Goal: Transaction & Acquisition: Obtain resource

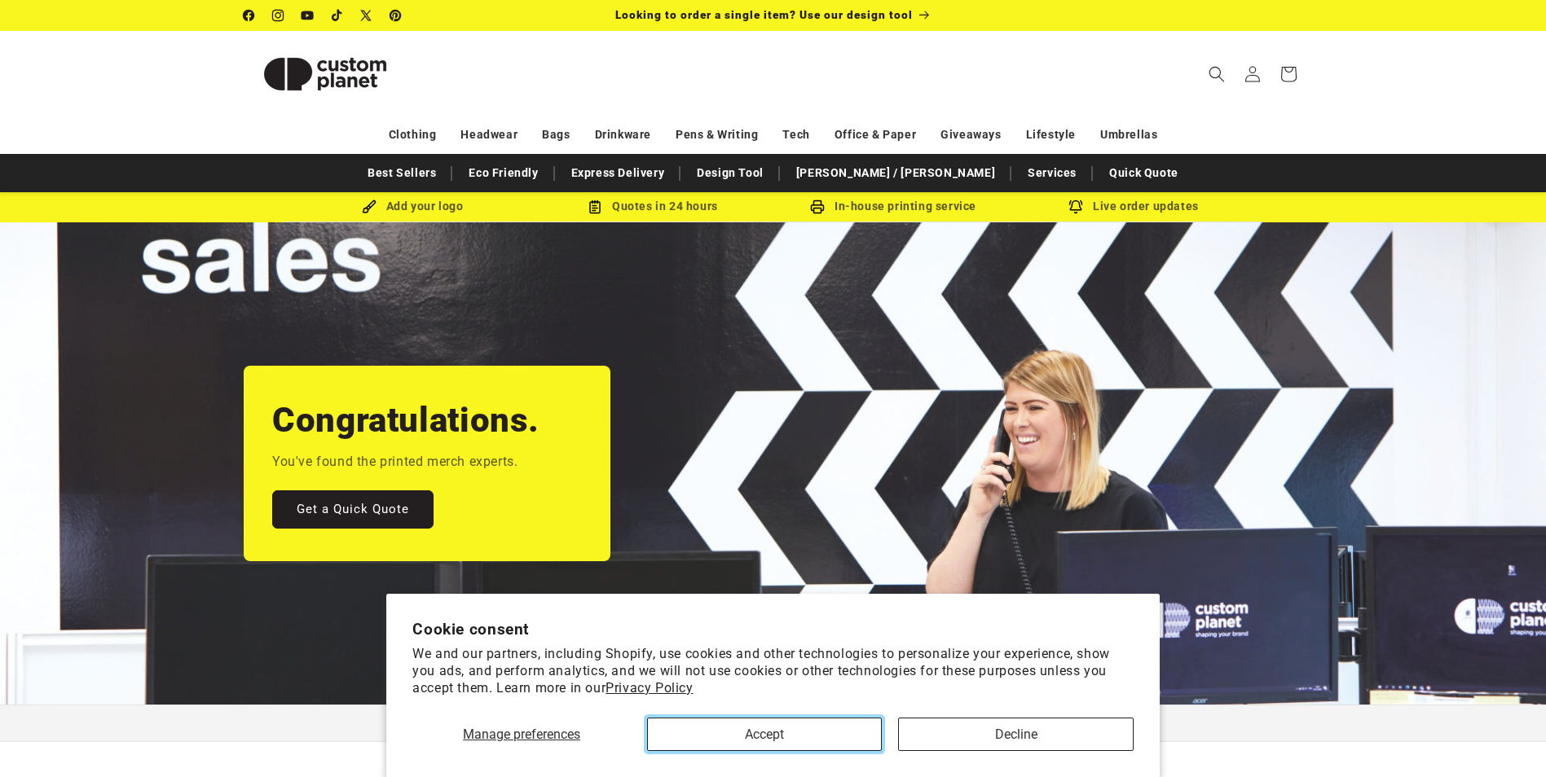
click at [784, 738] on button "Accept" at bounding box center [764, 734] width 235 height 33
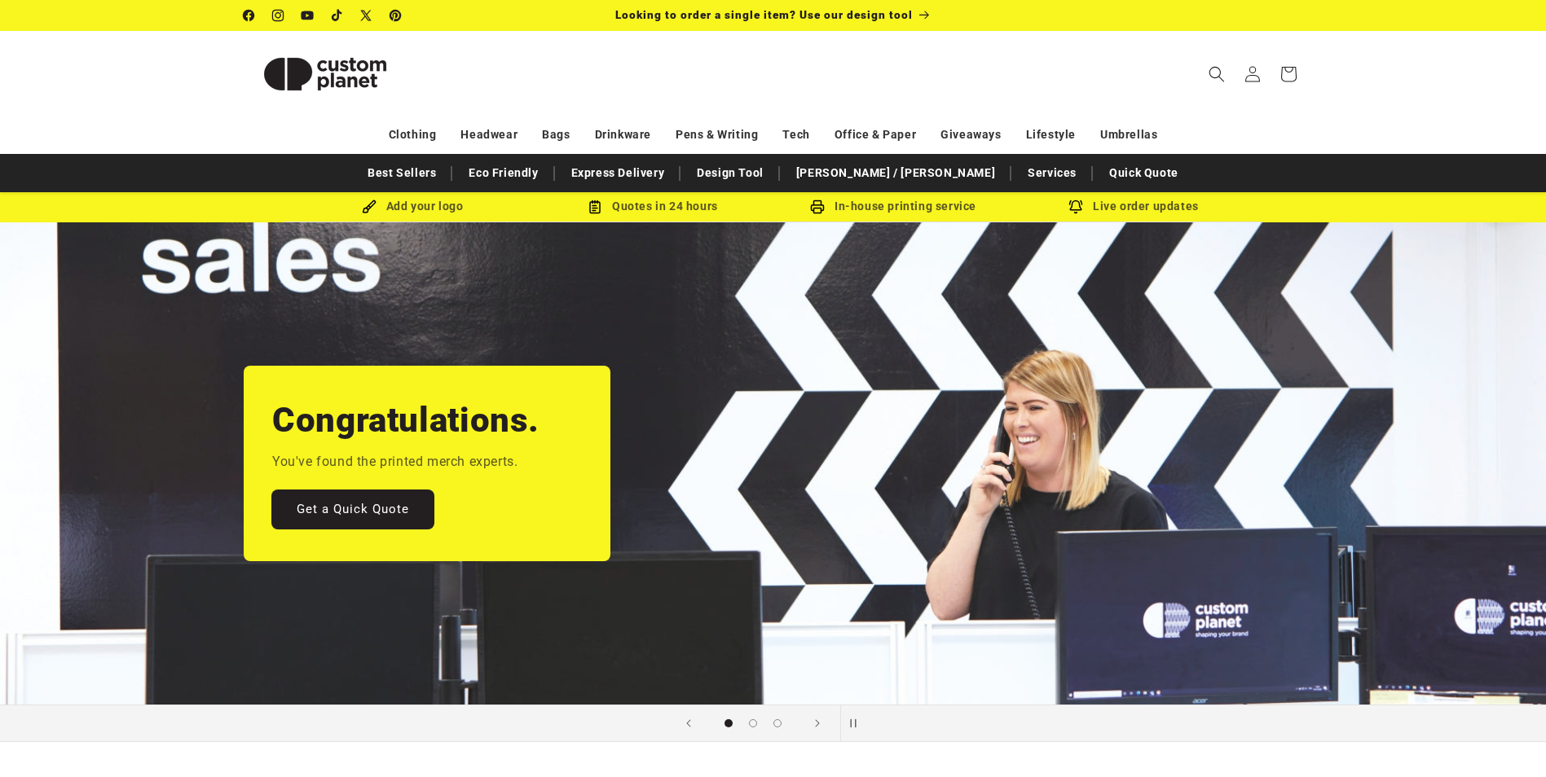
click at [386, 509] on link "Get a Quick Quote" at bounding box center [352, 510] width 161 height 38
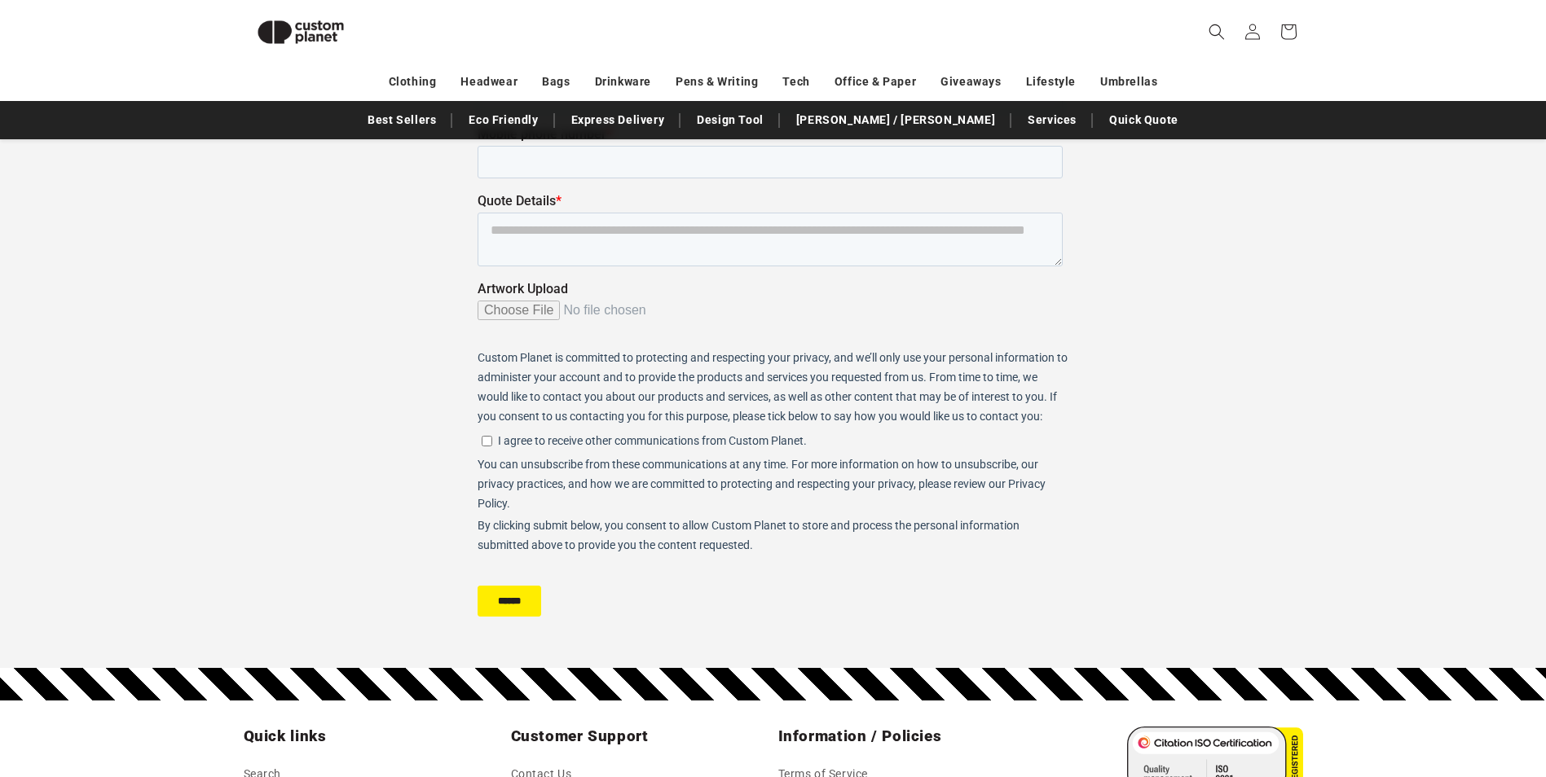
scroll to position [142, 0]
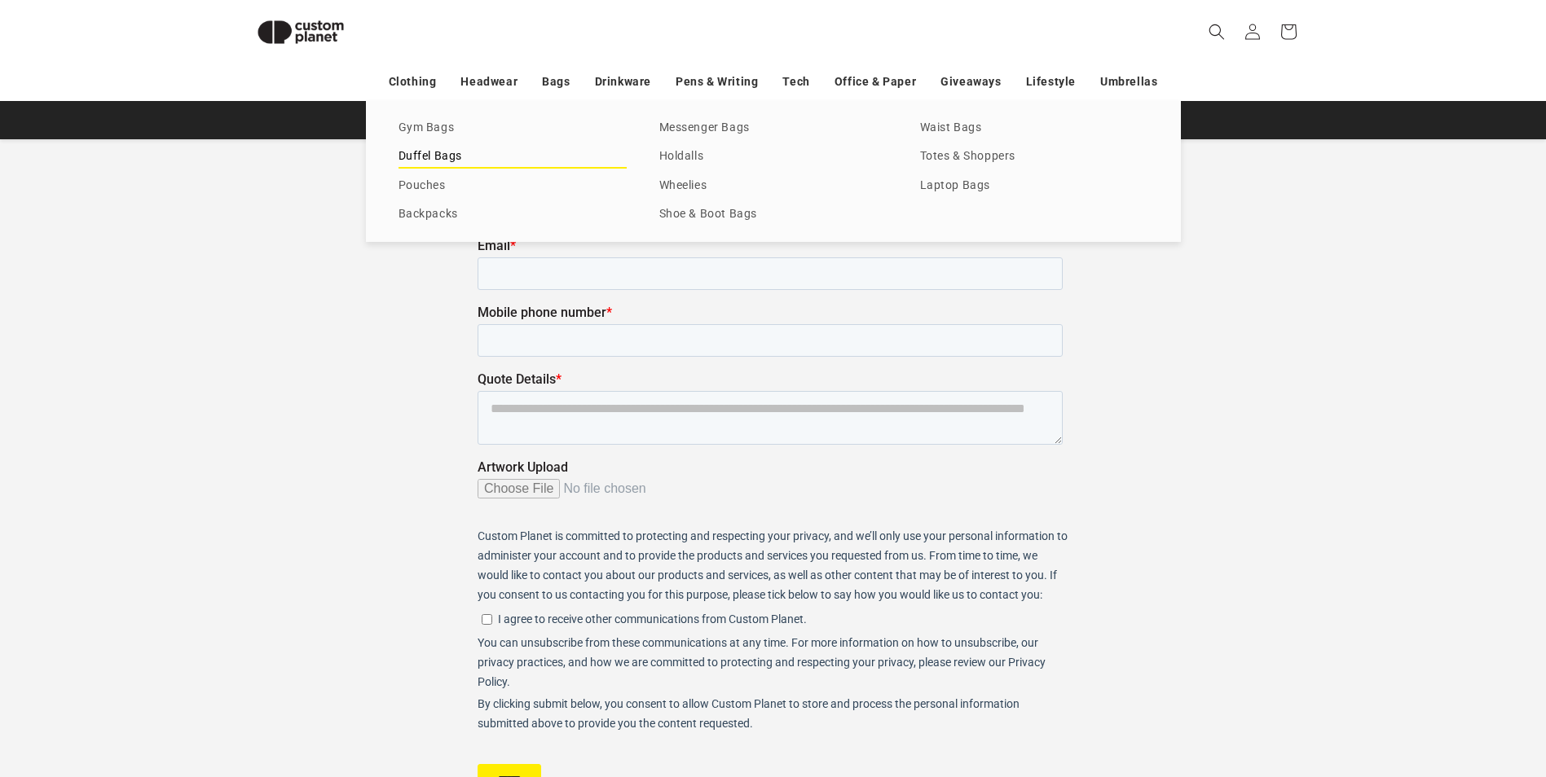
click at [454, 157] on link "Duffel Bags" at bounding box center [513, 157] width 228 height 22
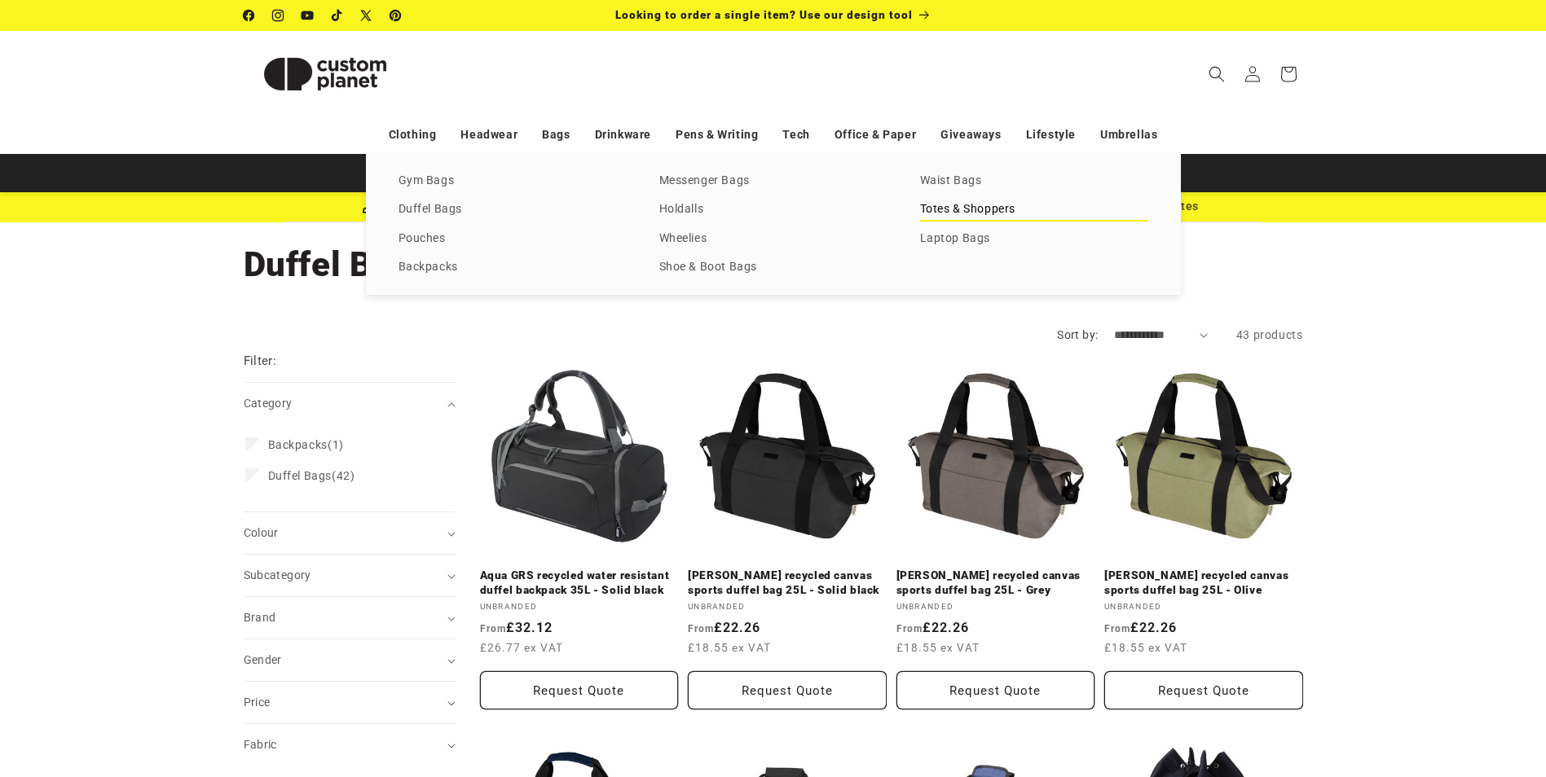
click at [946, 201] on link "Totes & Shoppers" at bounding box center [1034, 210] width 228 height 22
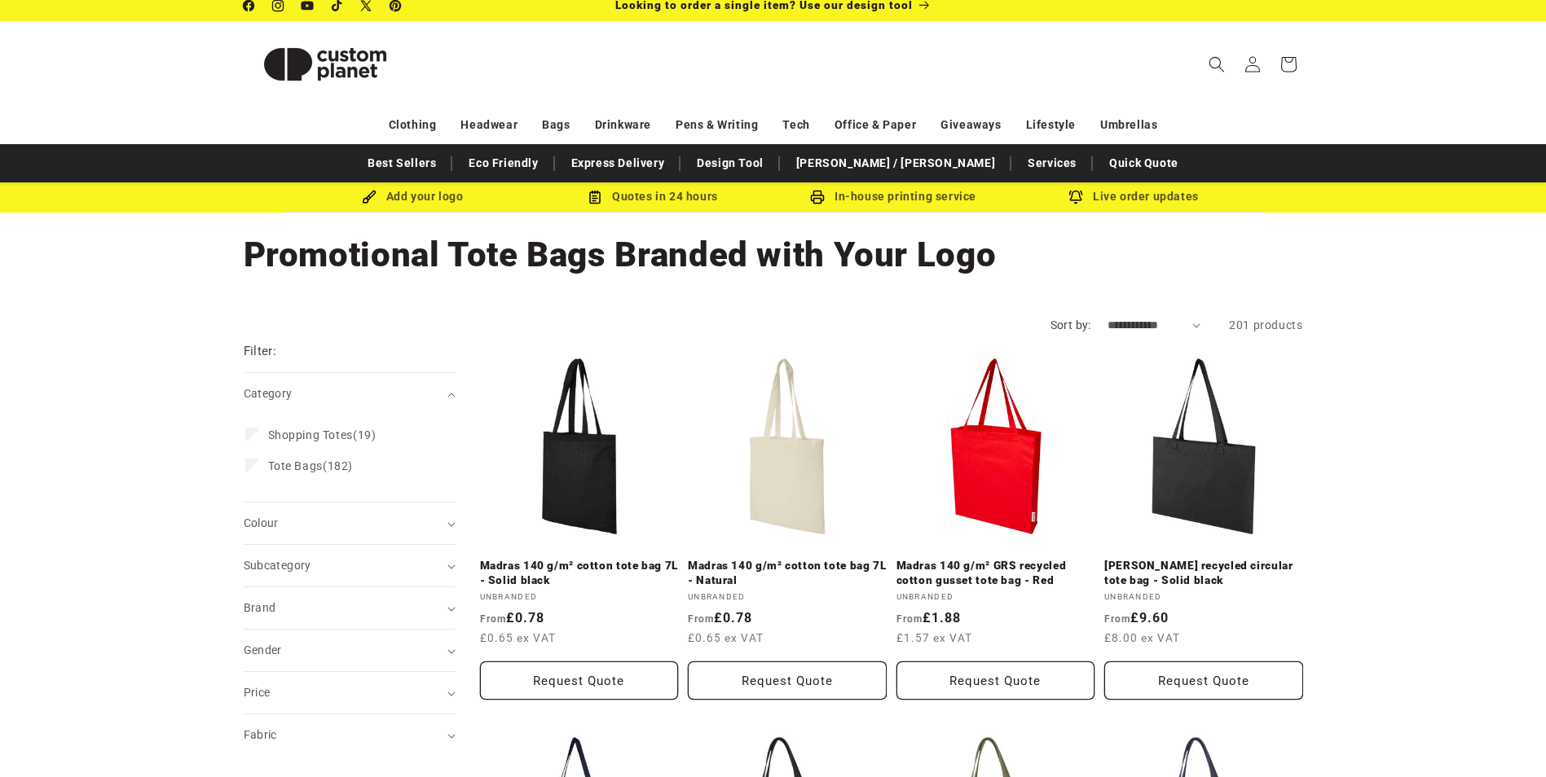
scroll to position [178, 0]
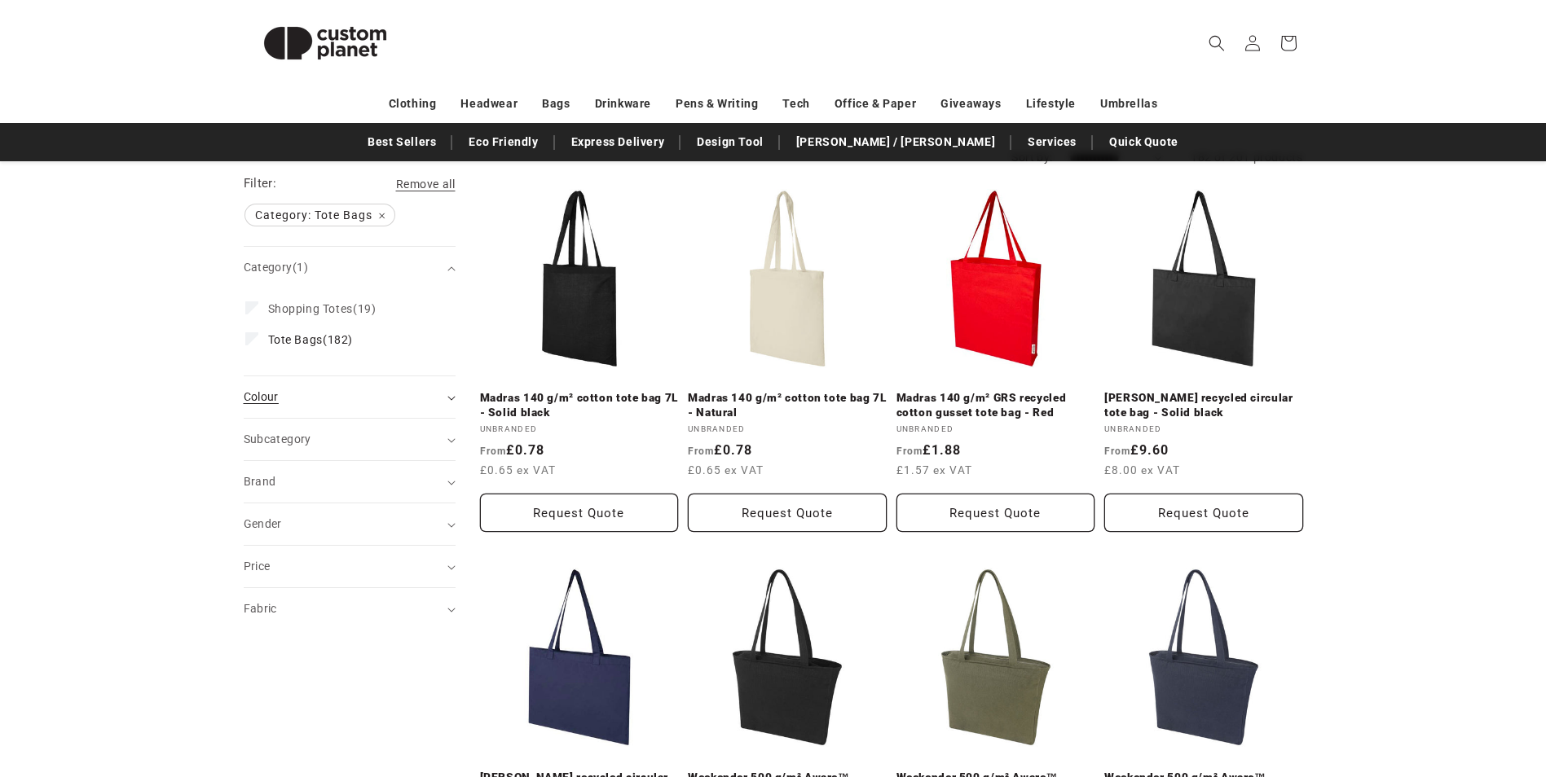
click at [455, 401] on summary "Colour (0)" at bounding box center [350, 398] width 212 height 42
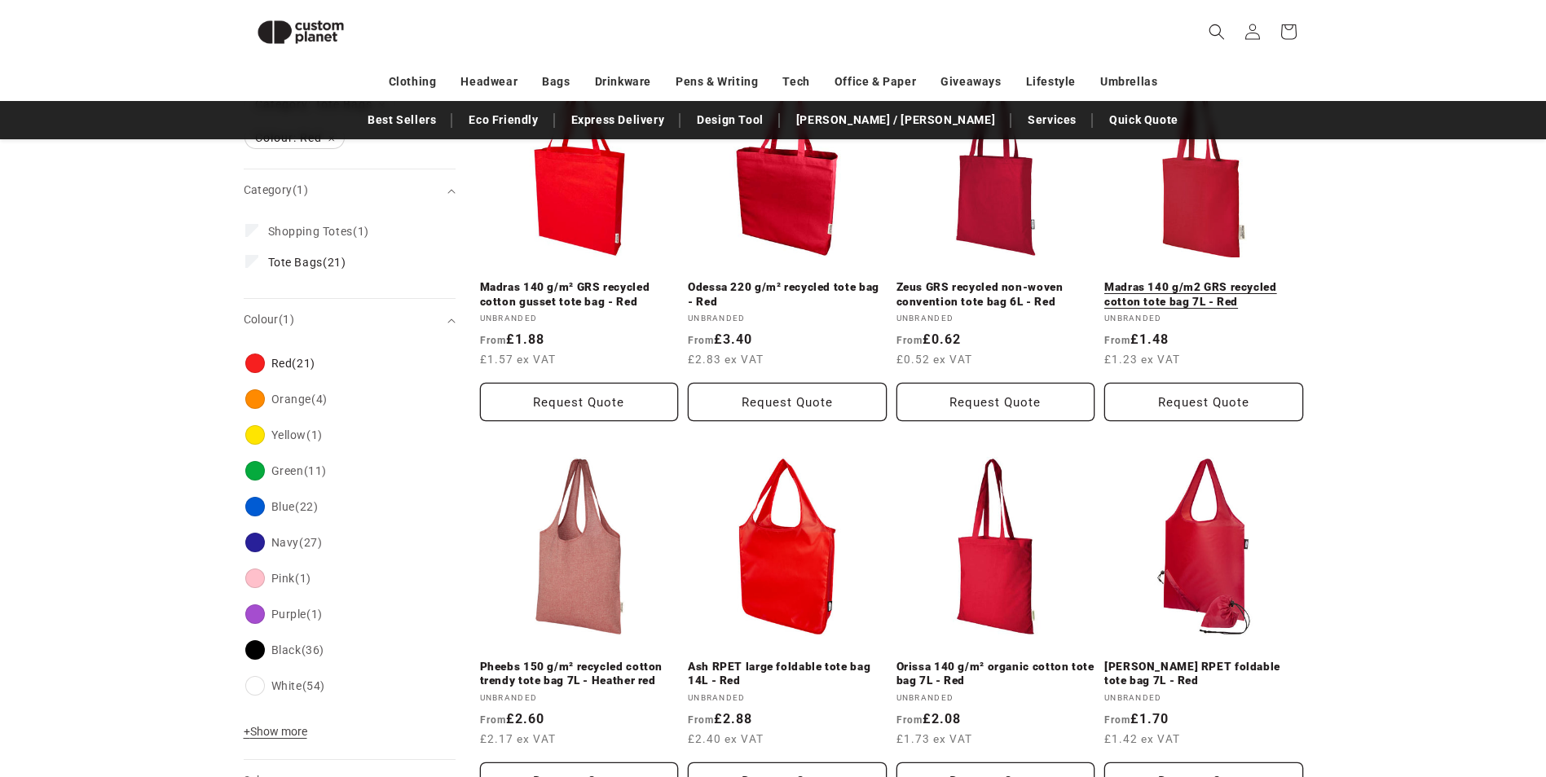
scroll to position [238, 0]
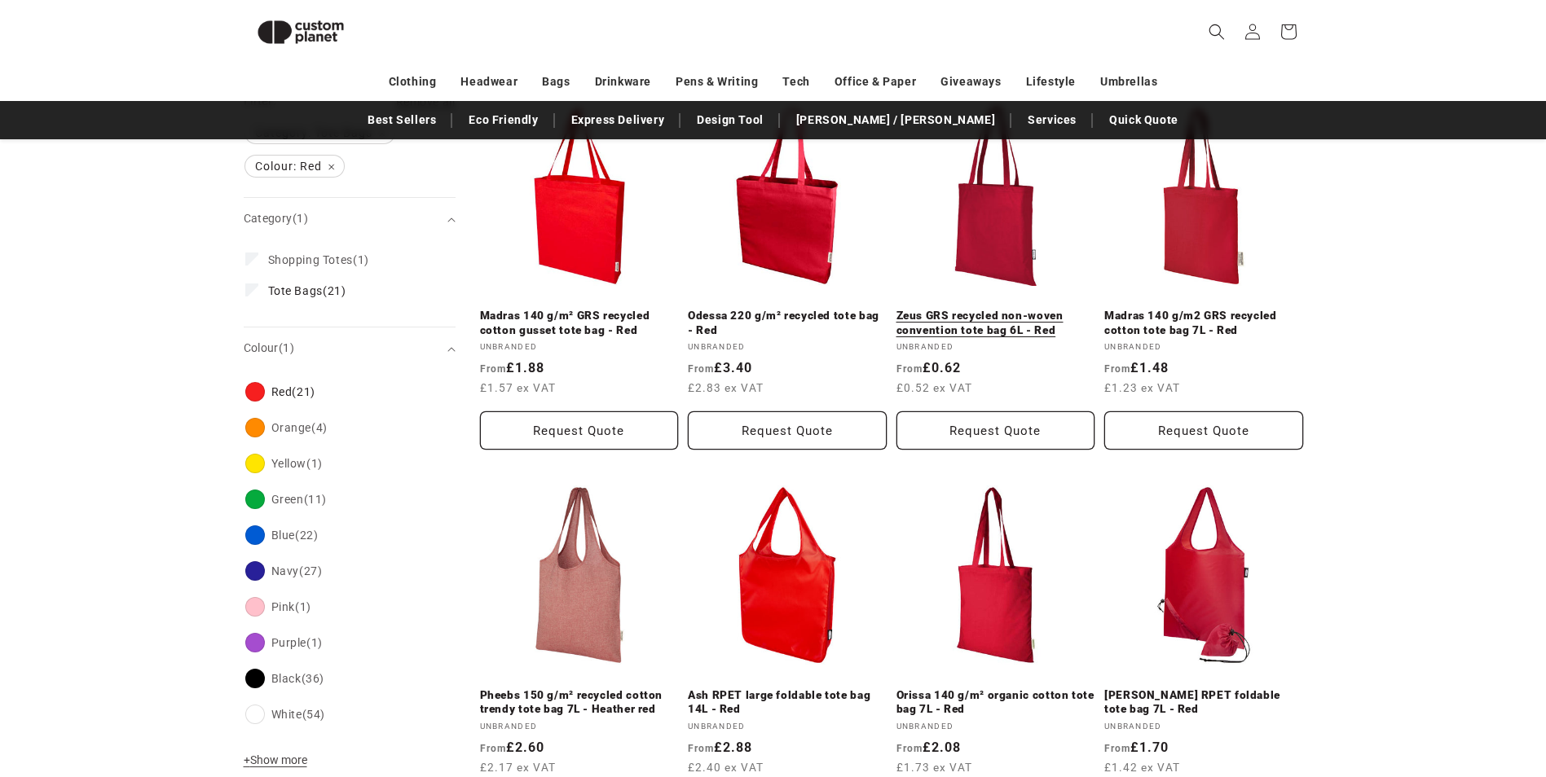
click at [980, 333] on link "Zeus GRS recycled non-woven convention tote bag 6L - Red" at bounding box center [995, 323] width 199 height 29
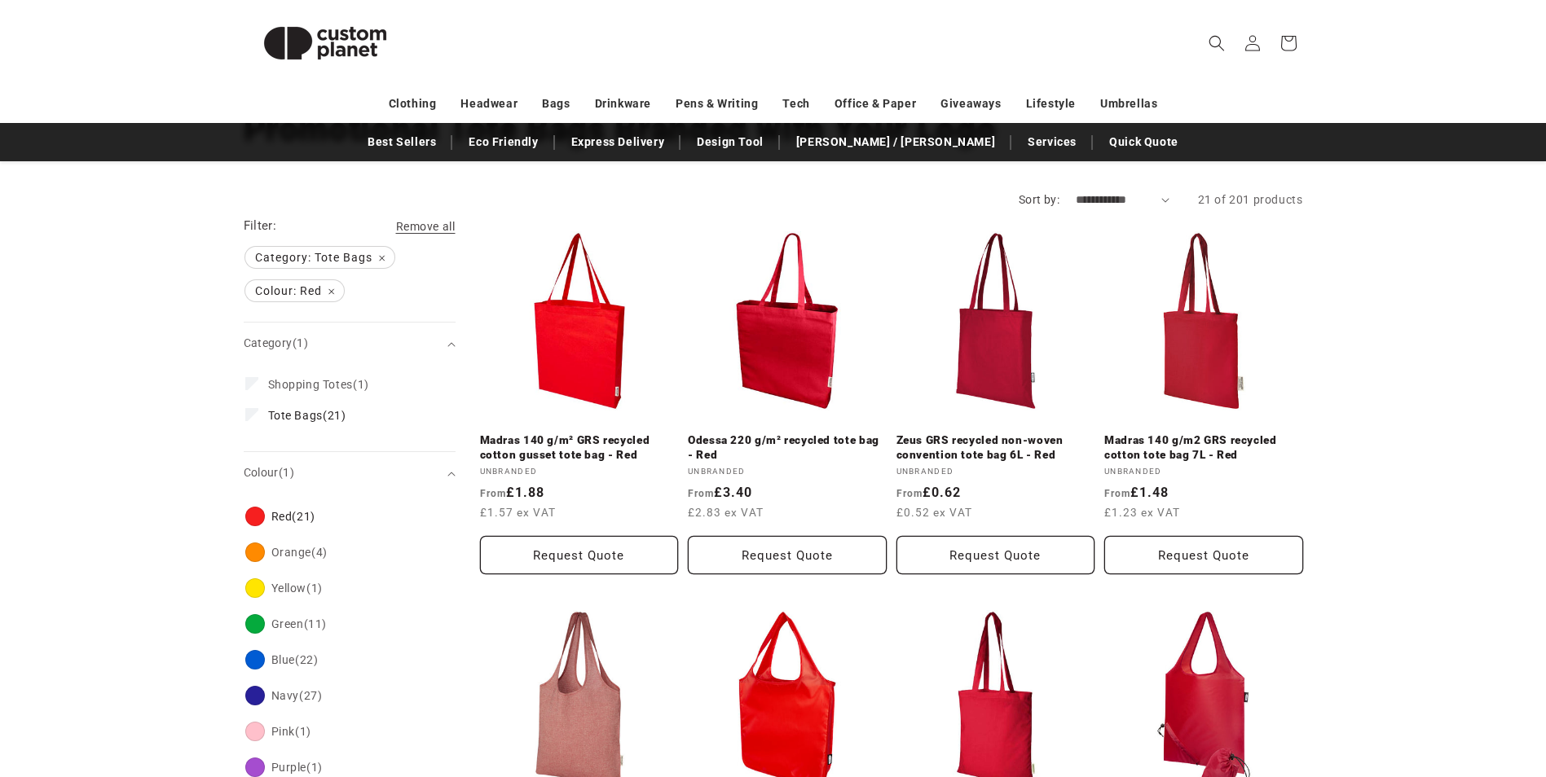
scroll to position [0, 0]
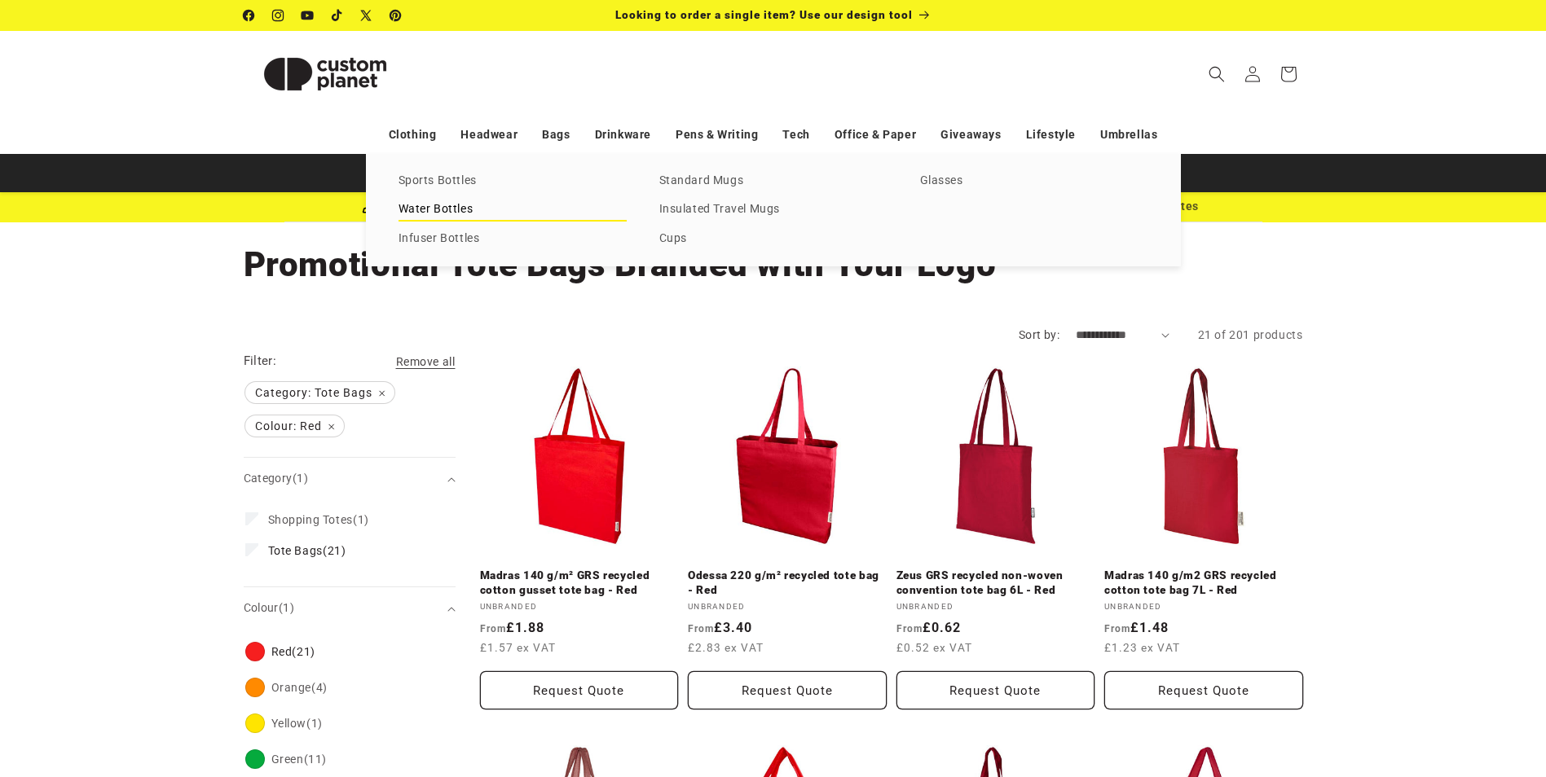
click at [456, 204] on link "Water Bottles" at bounding box center [513, 210] width 228 height 22
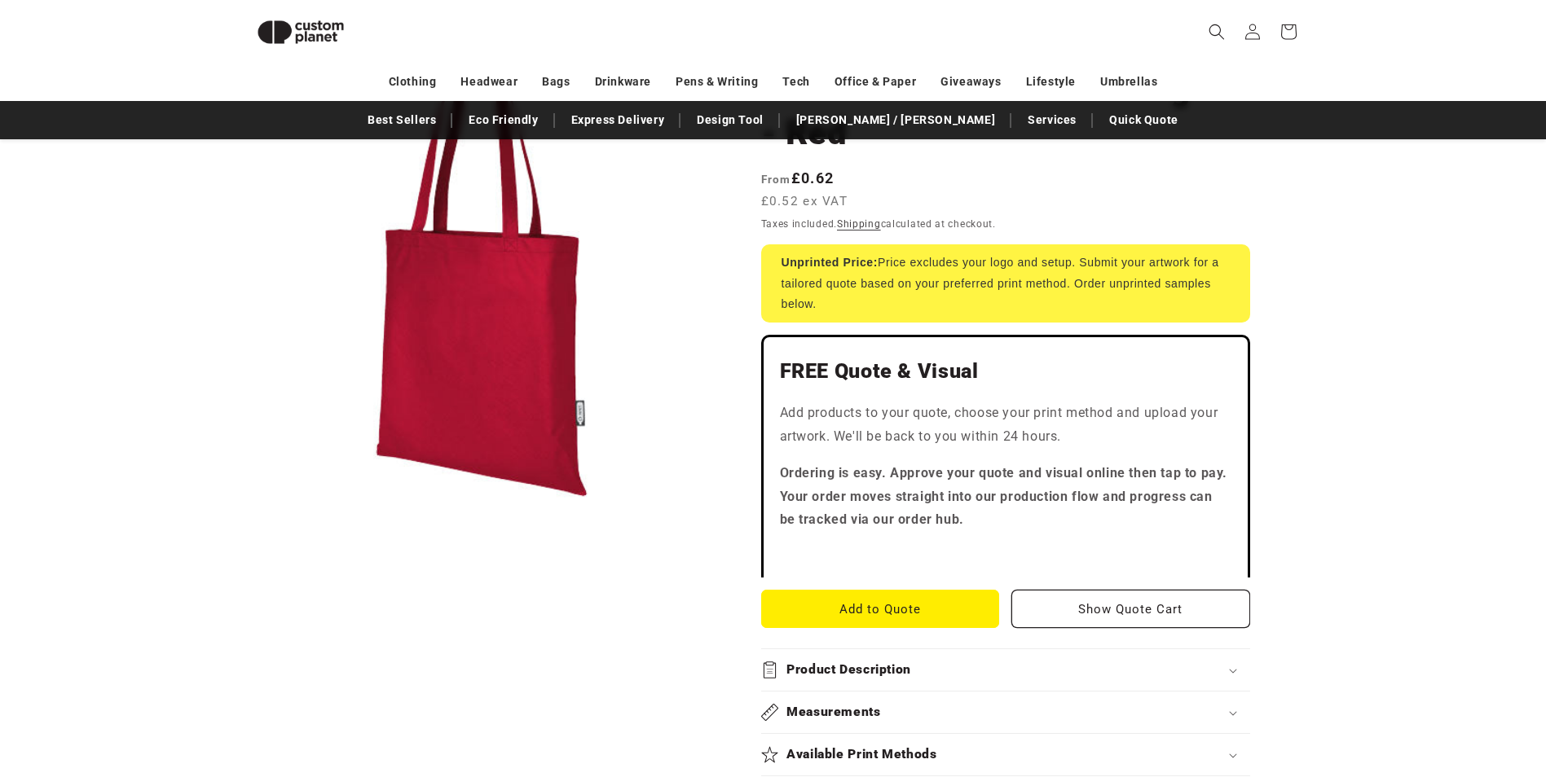
scroll to position [304, 0]
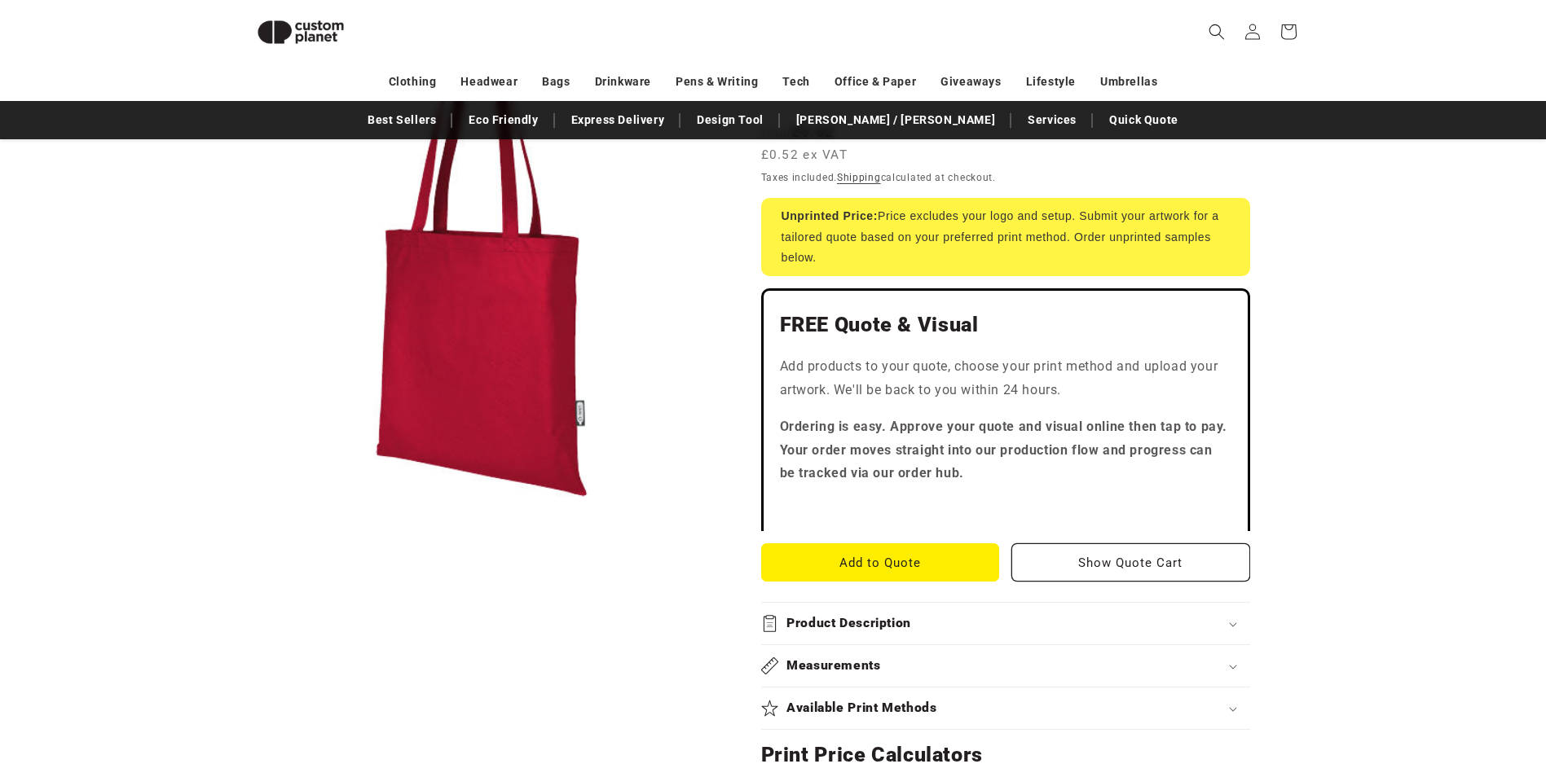
click at [1229, 615] on div "Product Description" at bounding box center [1005, 623] width 489 height 17
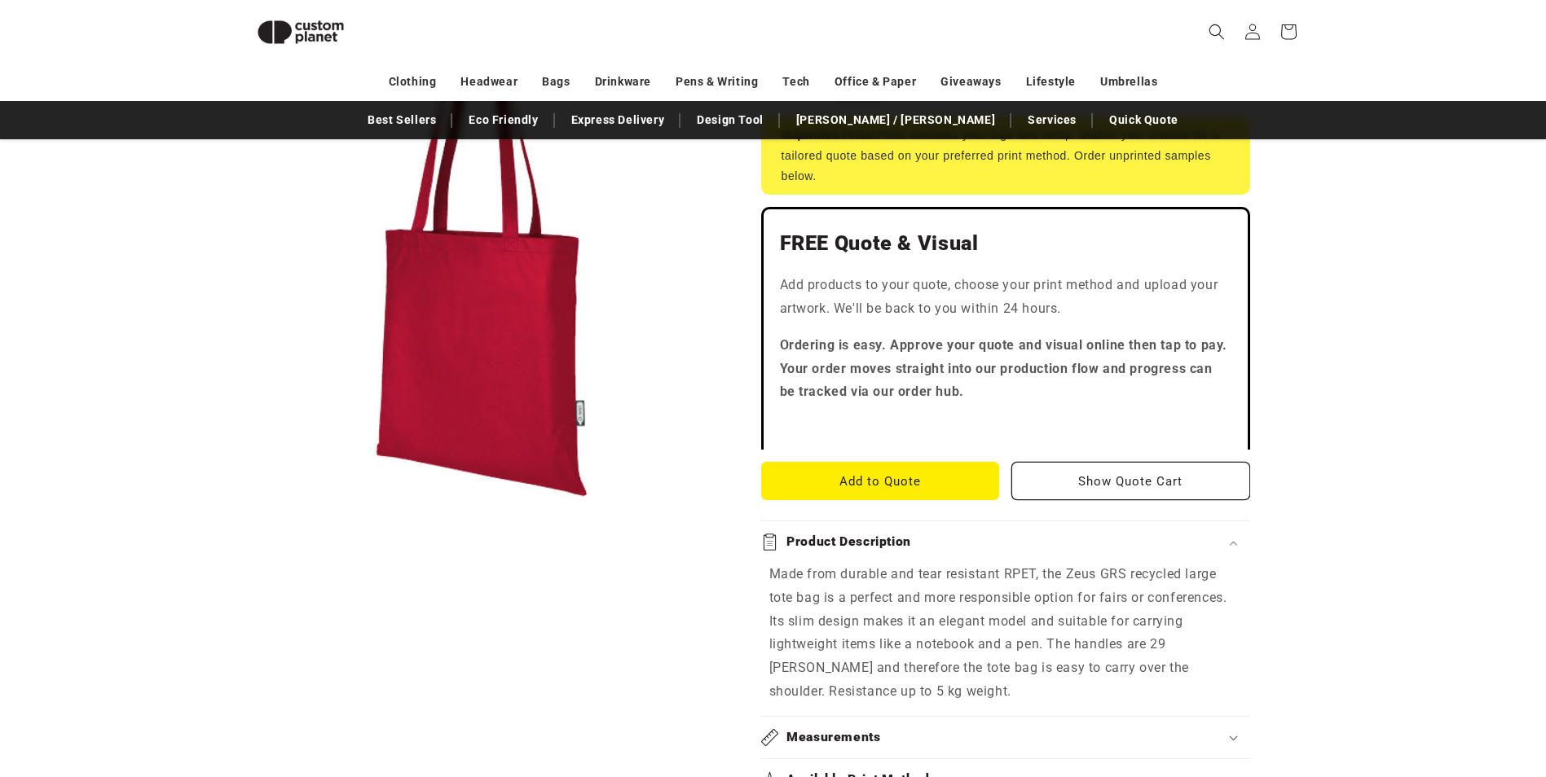
scroll to position [467, 0]
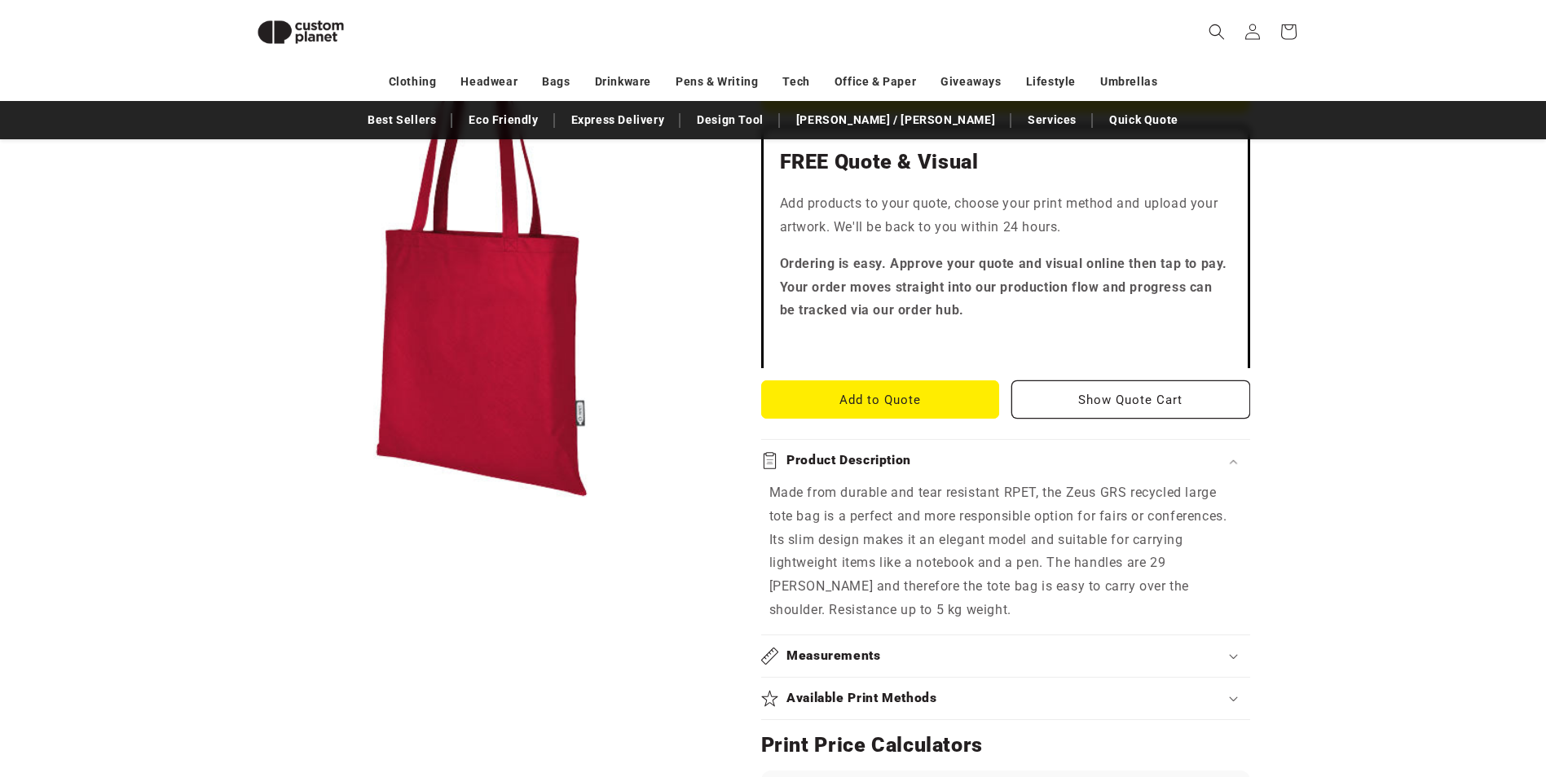
click at [1235, 690] on div "Available Print Methods" at bounding box center [1005, 698] width 489 height 17
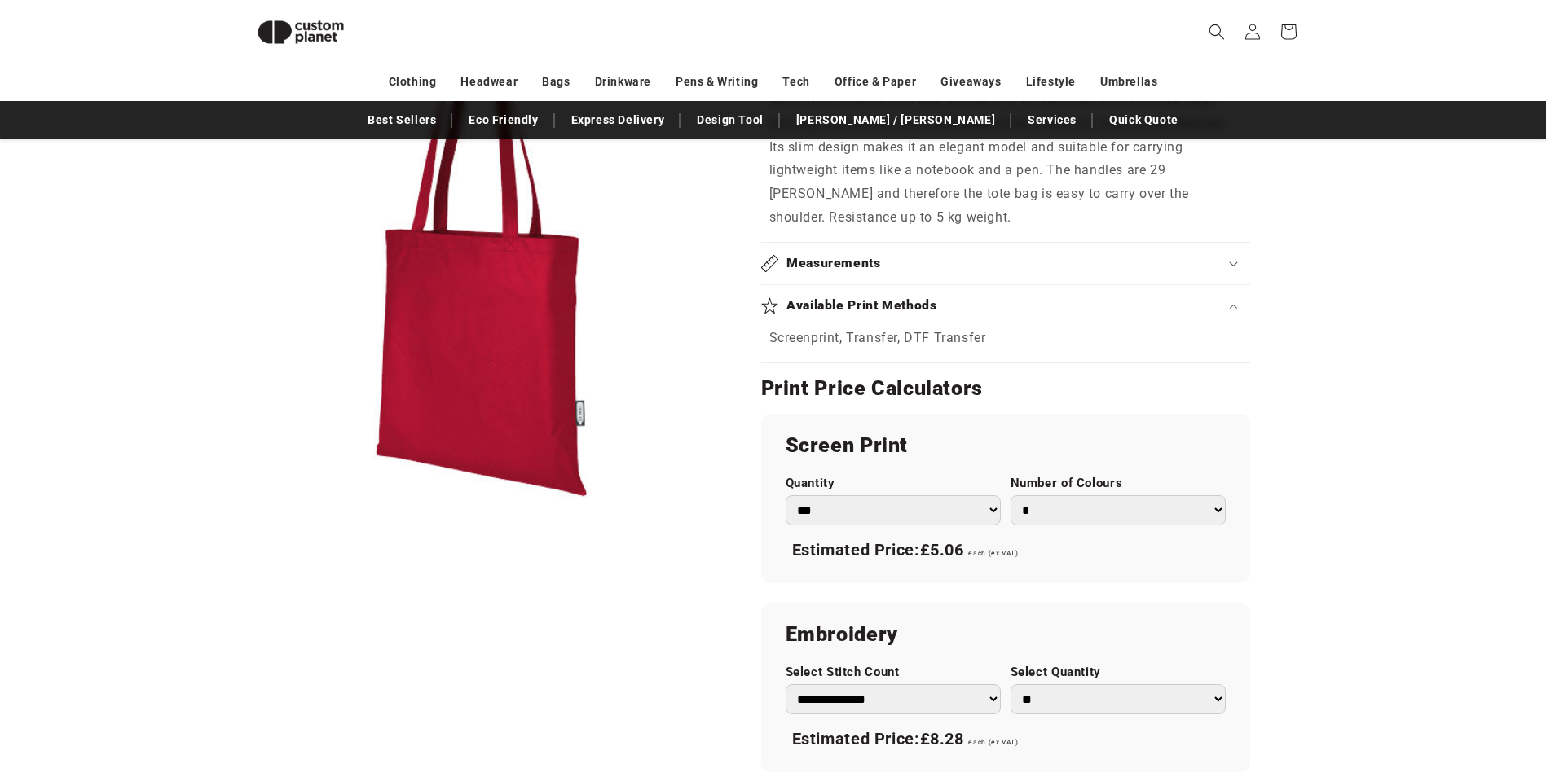
scroll to position [866, 0]
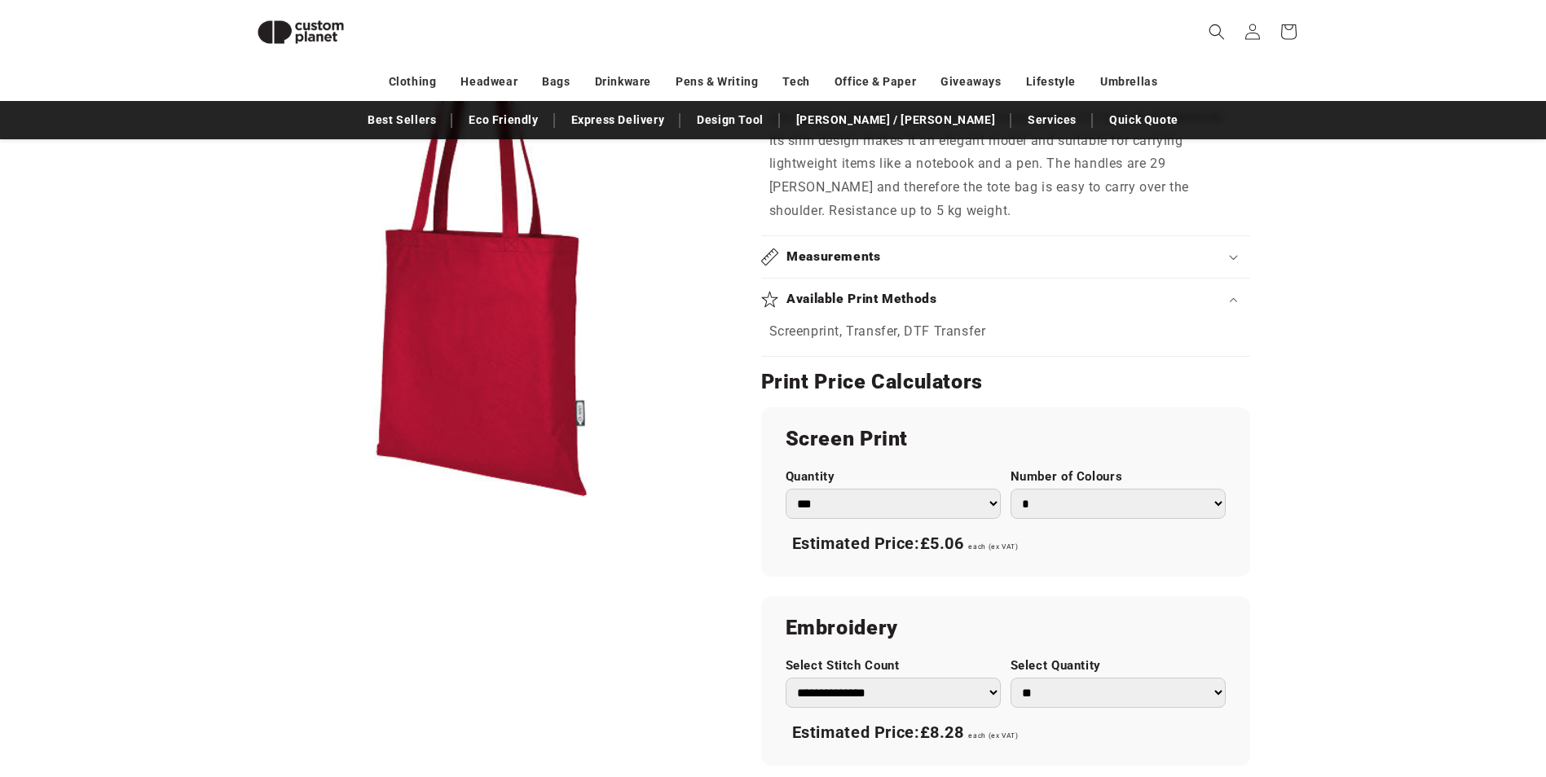
click at [989, 489] on select "*** *** *** **** **** **** ***** *****" at bounding box center [893, 504] width 215 height 30
select select "***"
click at [786, 489] on select "*** *** *** **** **** **** ***** *****" at bounding box center [893, 504] width 215 height 30
click at [244, 501] on button "Open media 1 in modal" at bounding box center [244, 501] width 0 height 0
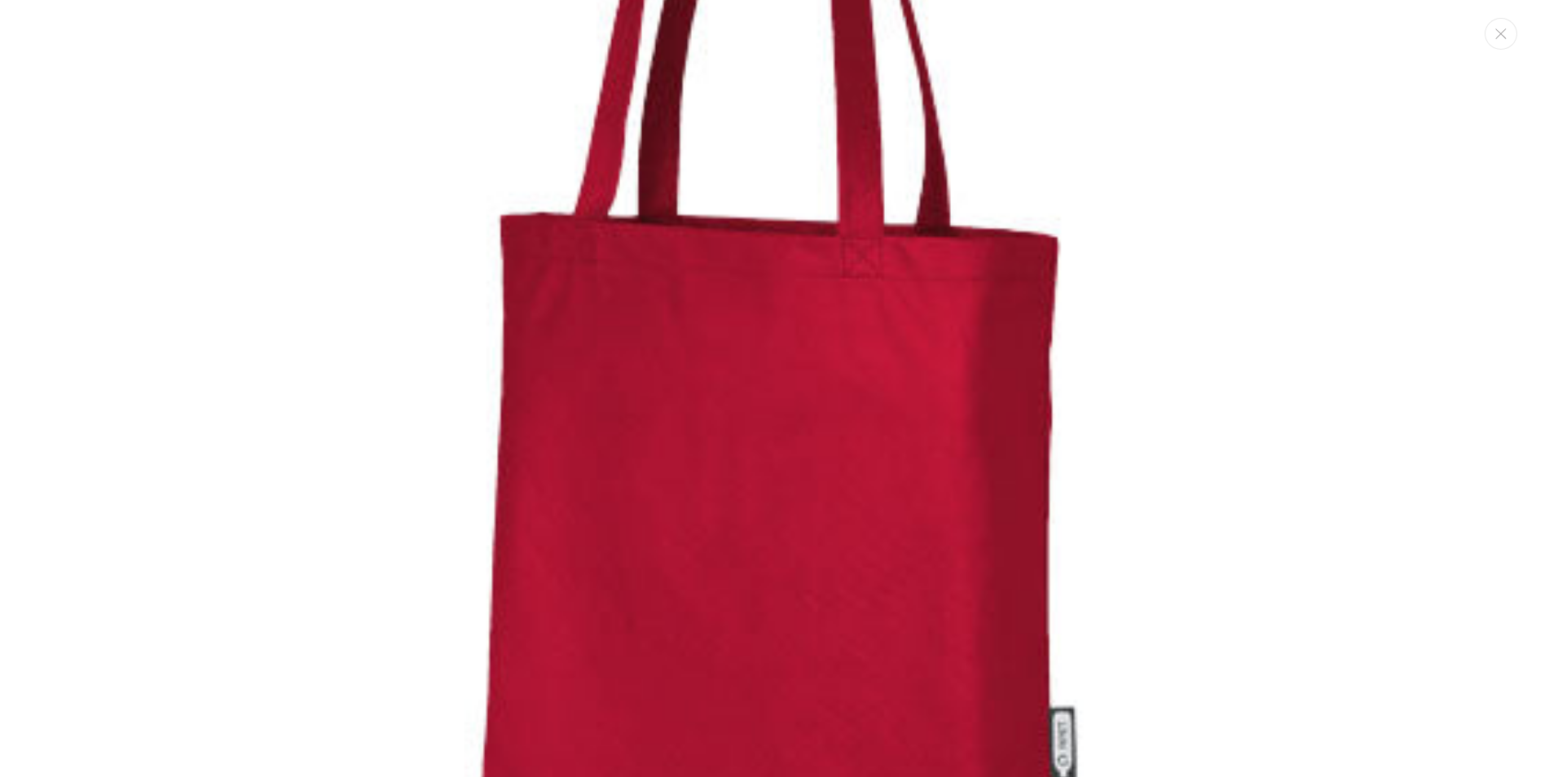
scroll to position [505, 0]
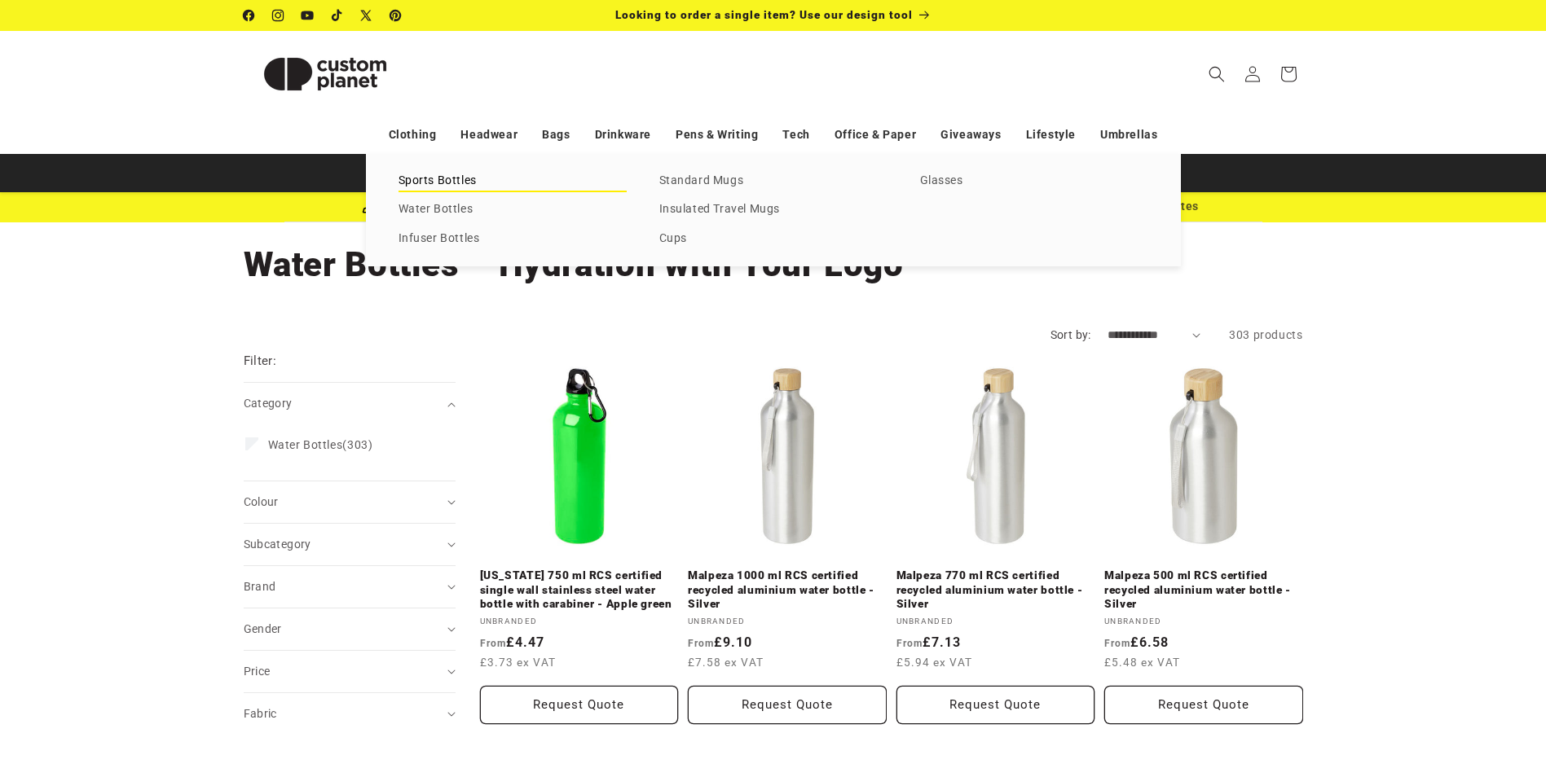
click at [460, 177] on link "Sports Bottles" at bounding box center [513, 181] width 228 height 22
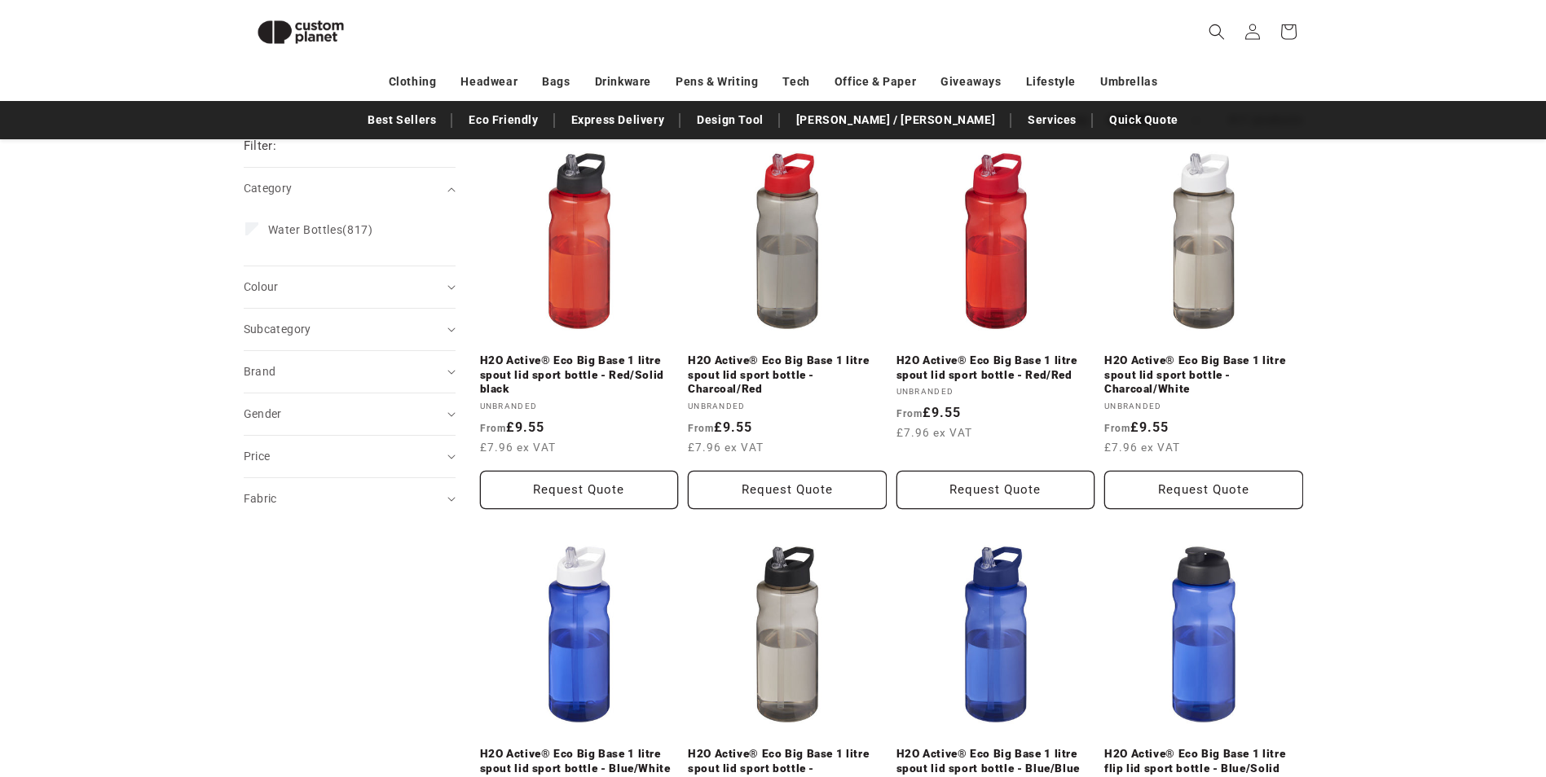
scroll to position [167, 0]
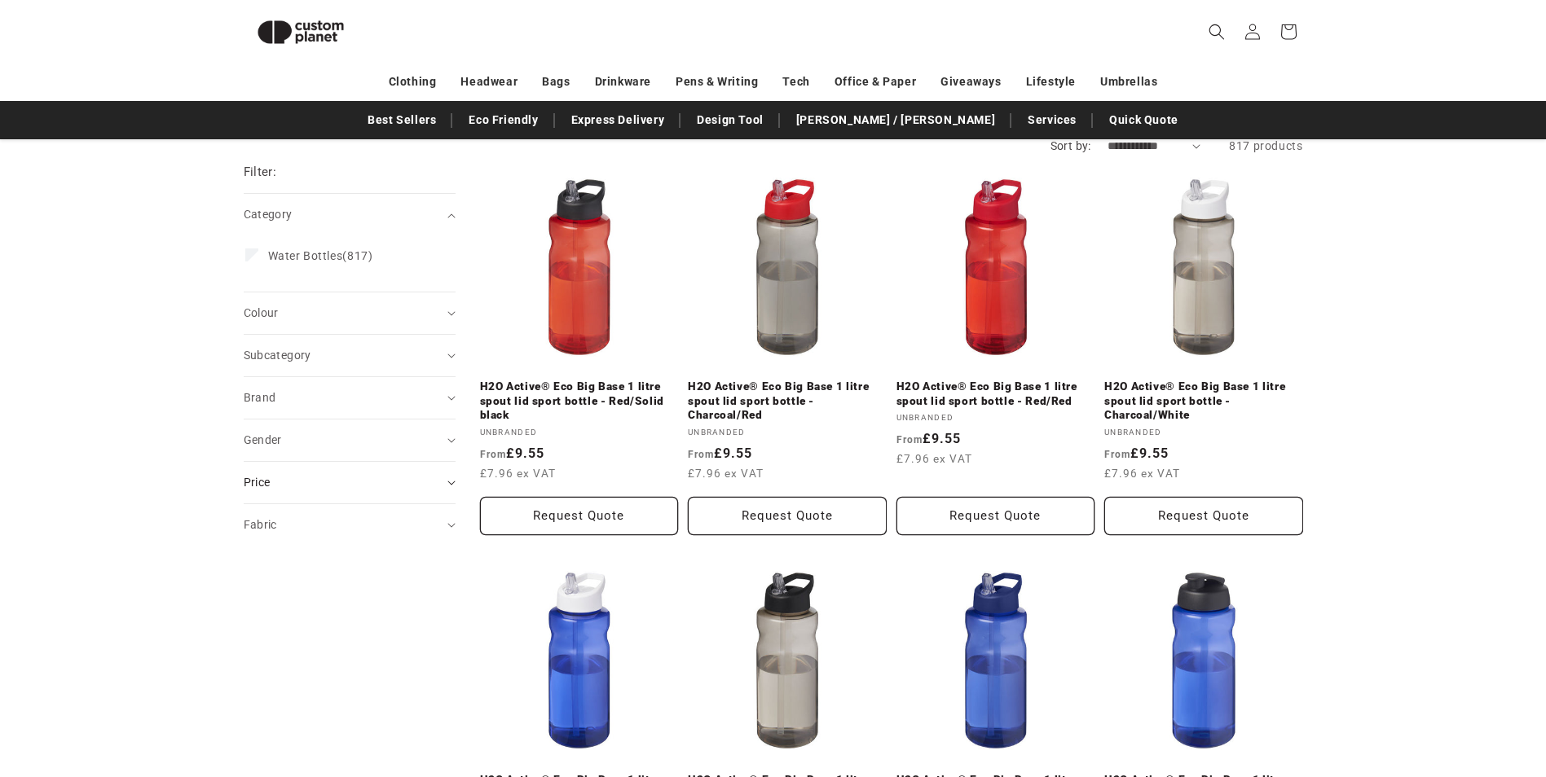
click at [450, 478] on summary "Price" at bounding box center [350, 483] width 212 height 42
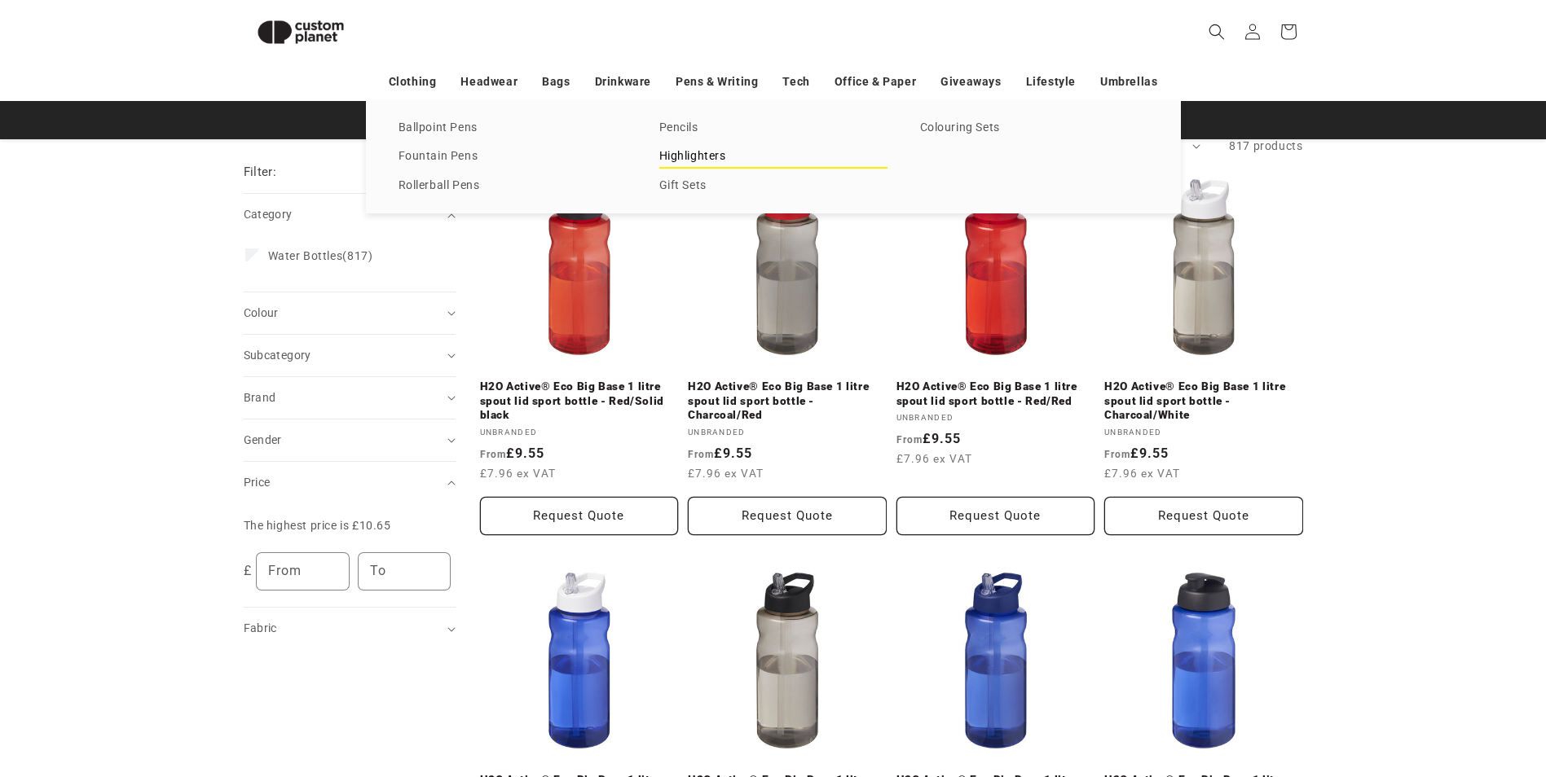
click at [715, 148] on link "Highlighters" at bounding box center [773, 157] width 228 height 22
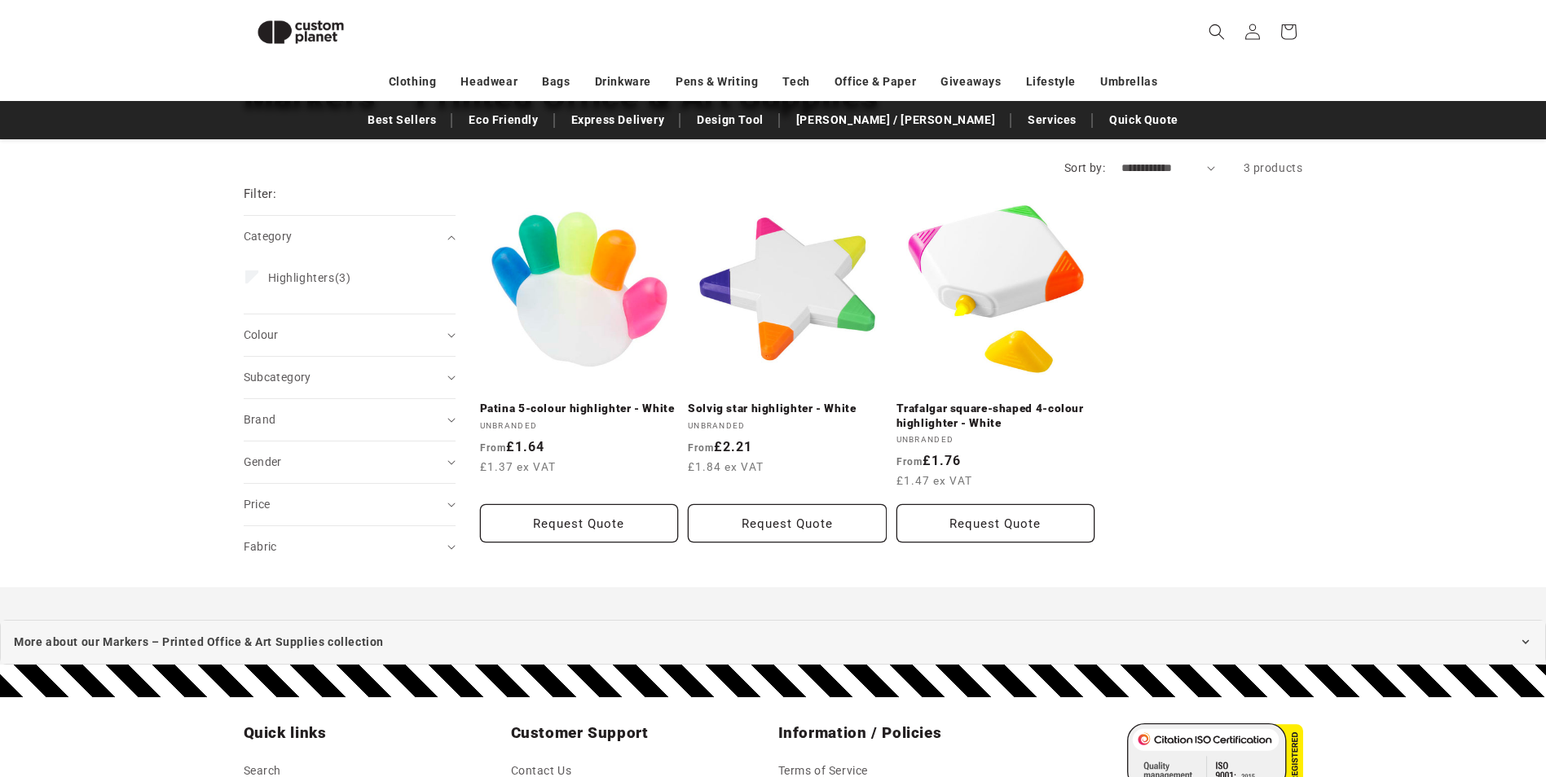
scroll to position [59, 0]
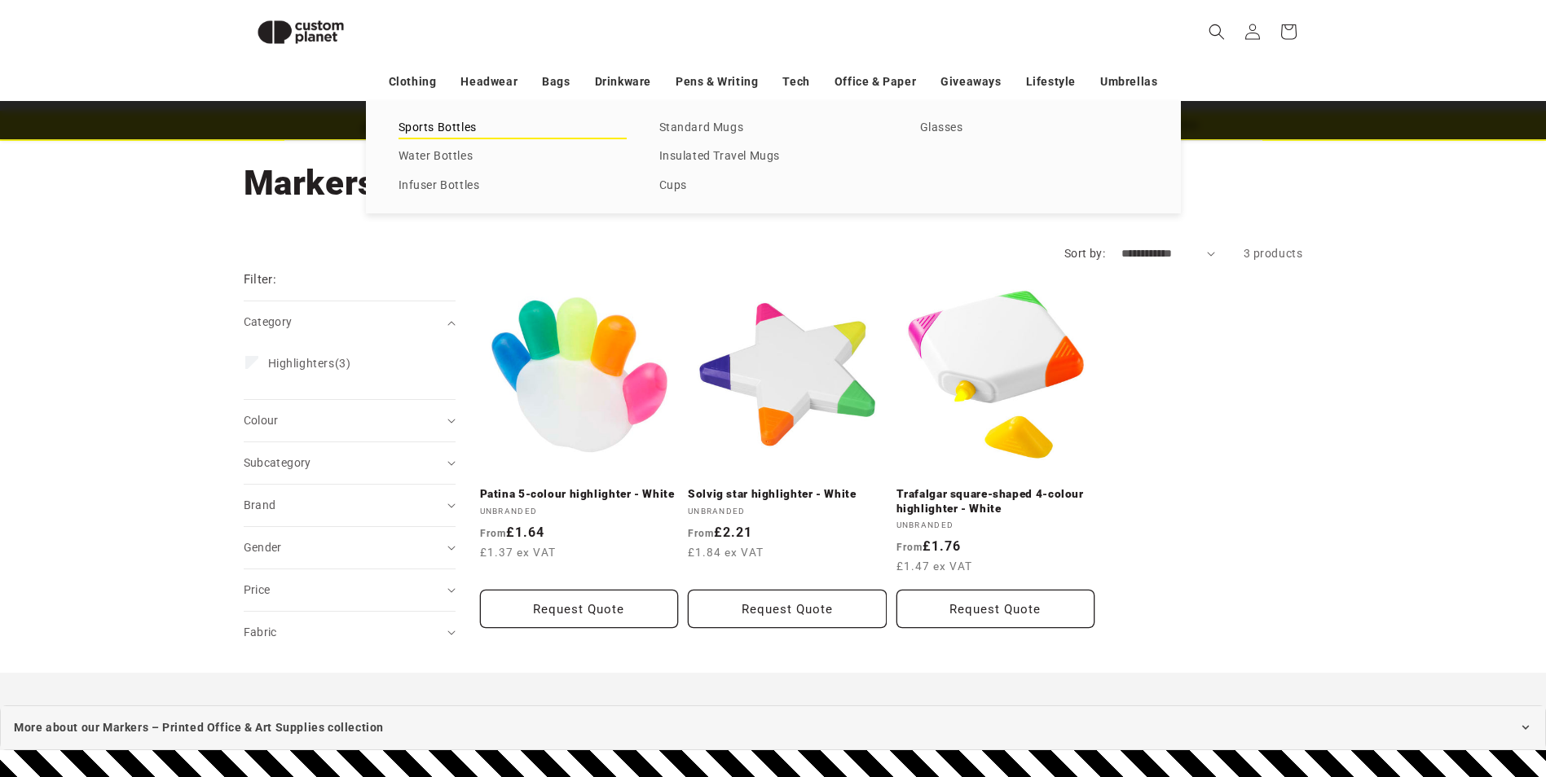
click at [443, 124] on link "Sports Bottles" at bounding box center [513, 128] width 228 height 22
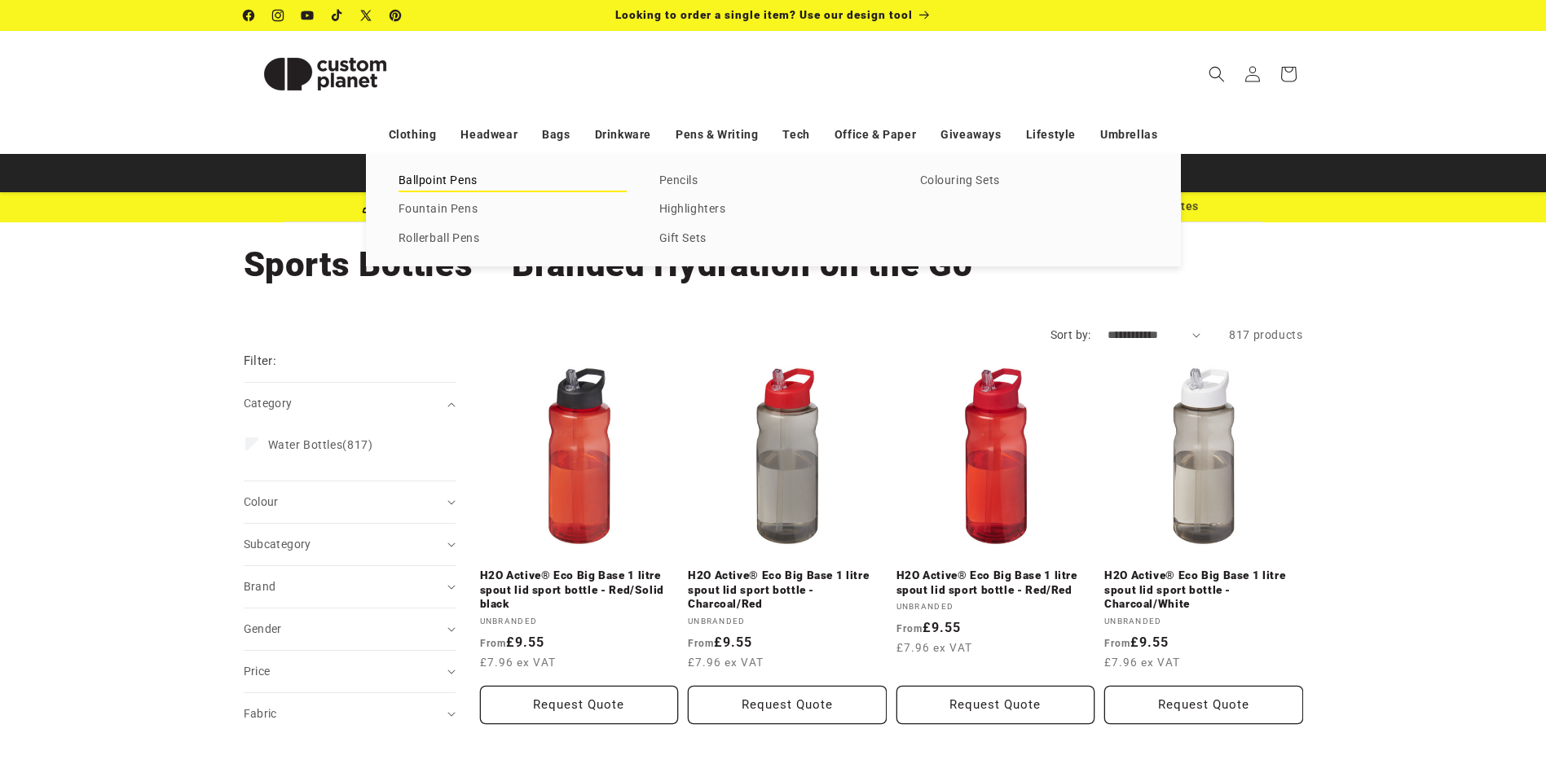
click at [476, 180] on link "Ballpoint Pens" at bounding box center [513, 181] width 228 height 22
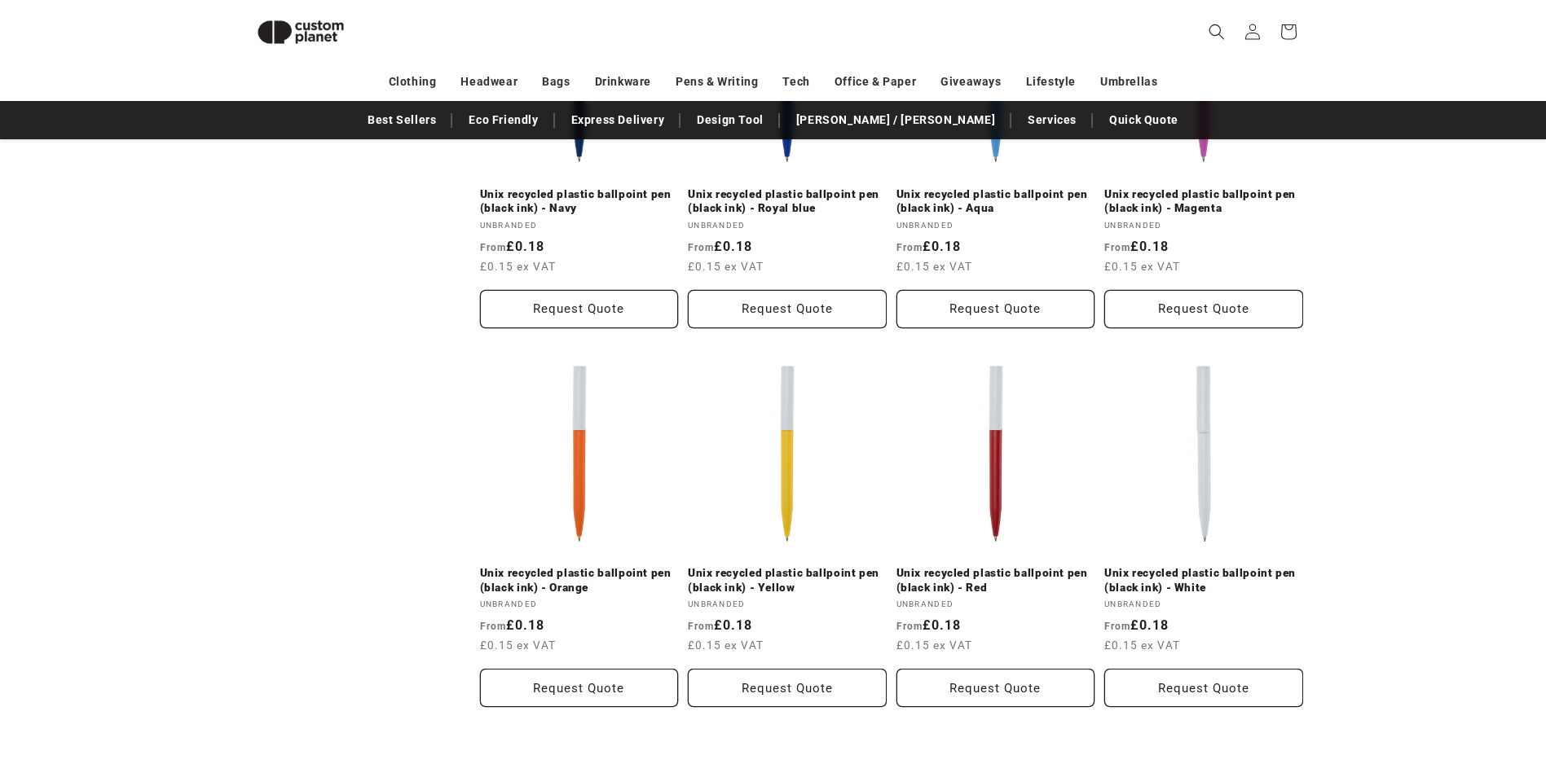
scroll to position [752, 0]
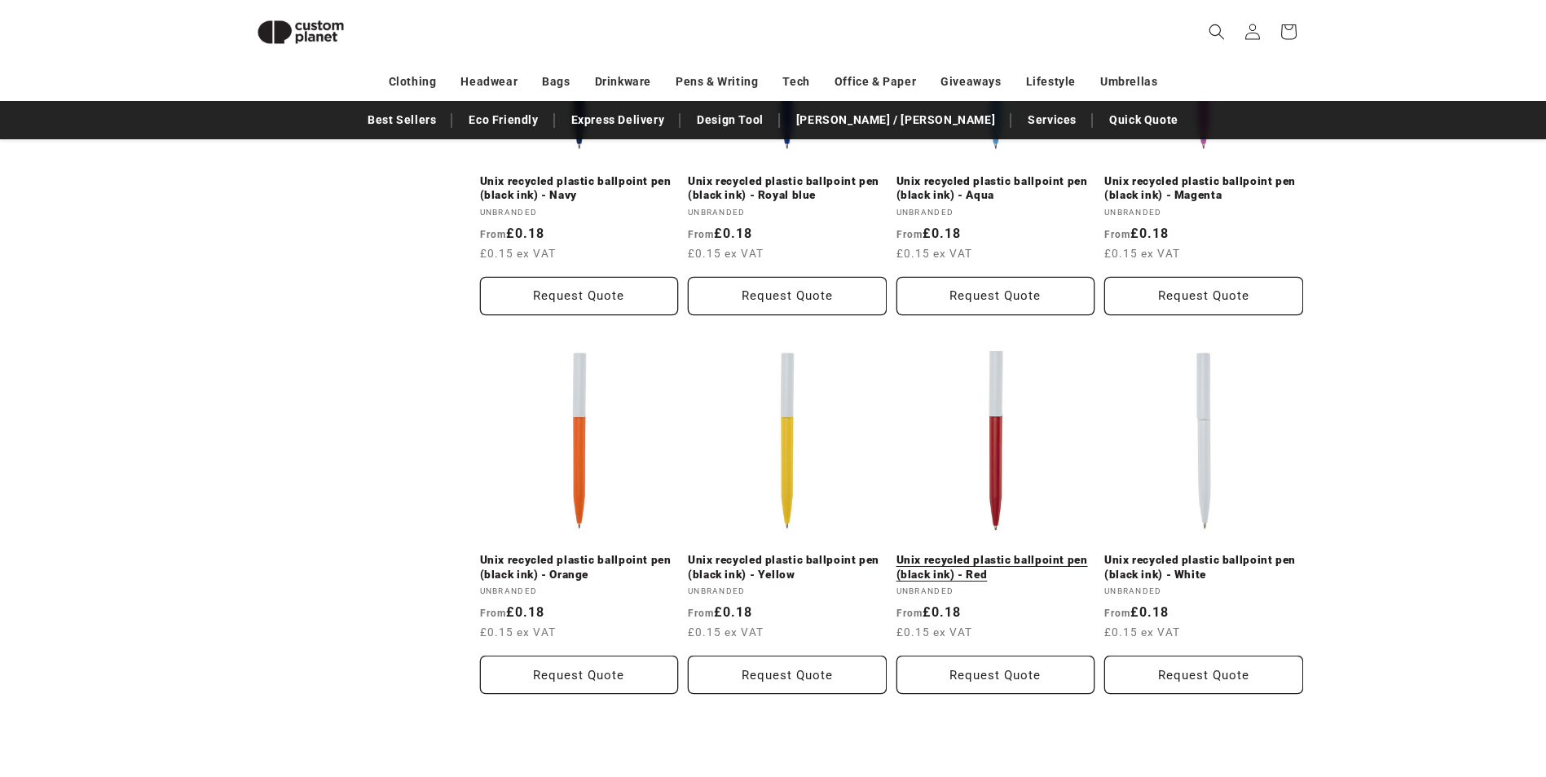
click at [964, 562] on link "Unix recycled plastic ballpoint pen (black ink) - Red" at bounding box center [995, 567] width 199 height 29
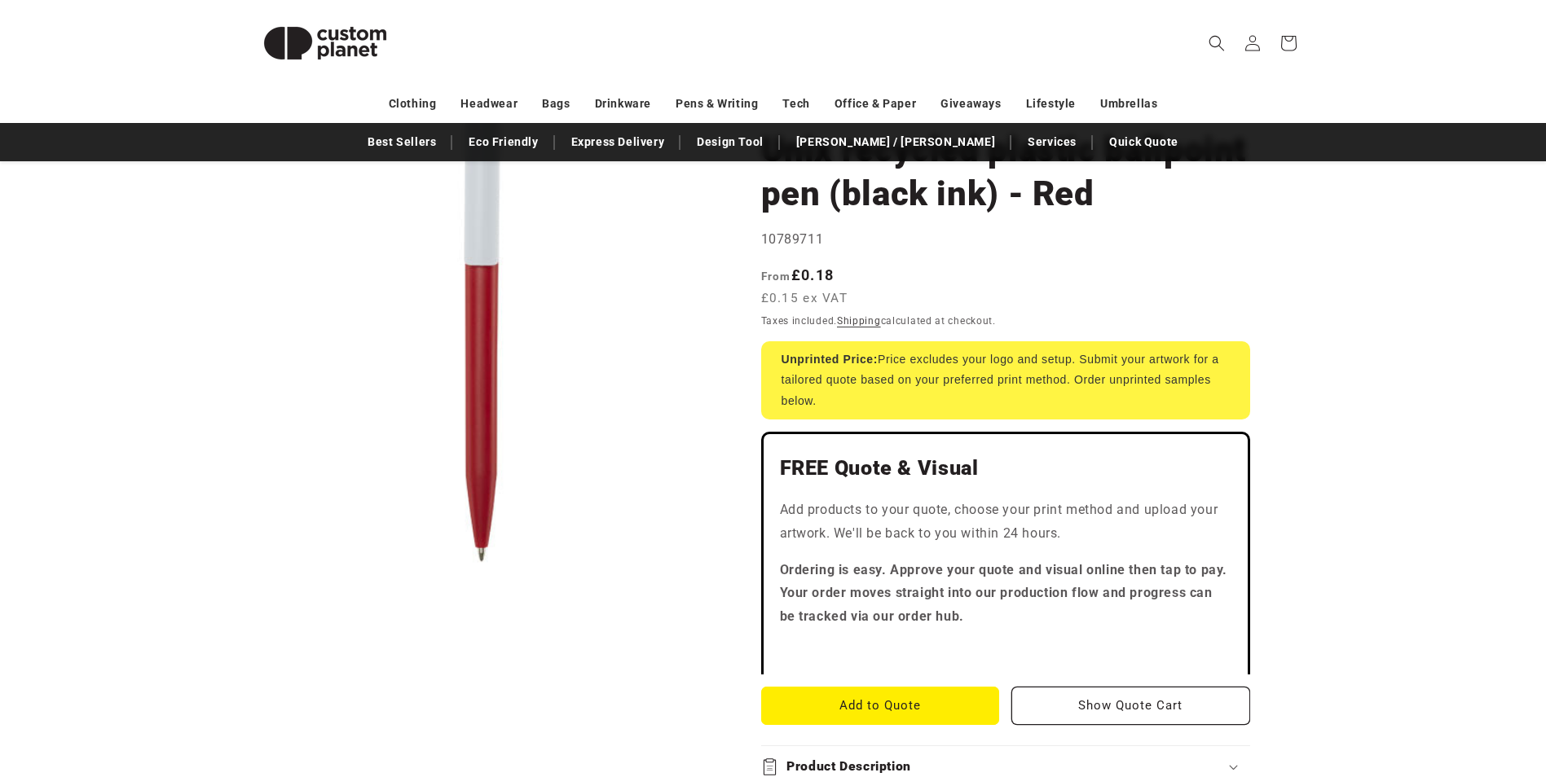
scroll to position [163, 0]
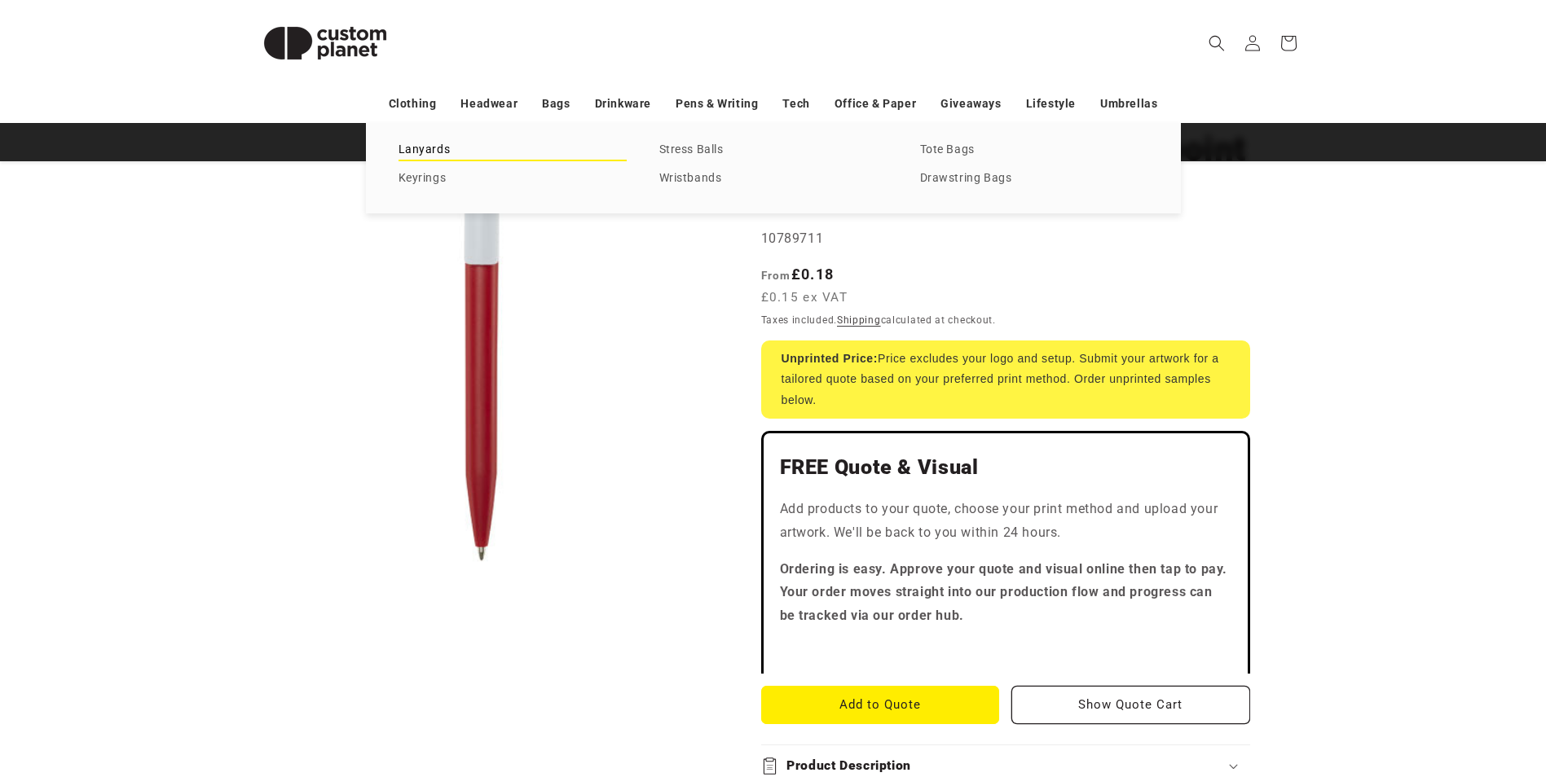
click at [403, 148] on link "Lanyards" at bounding box center [513, 150] width 228 height 22
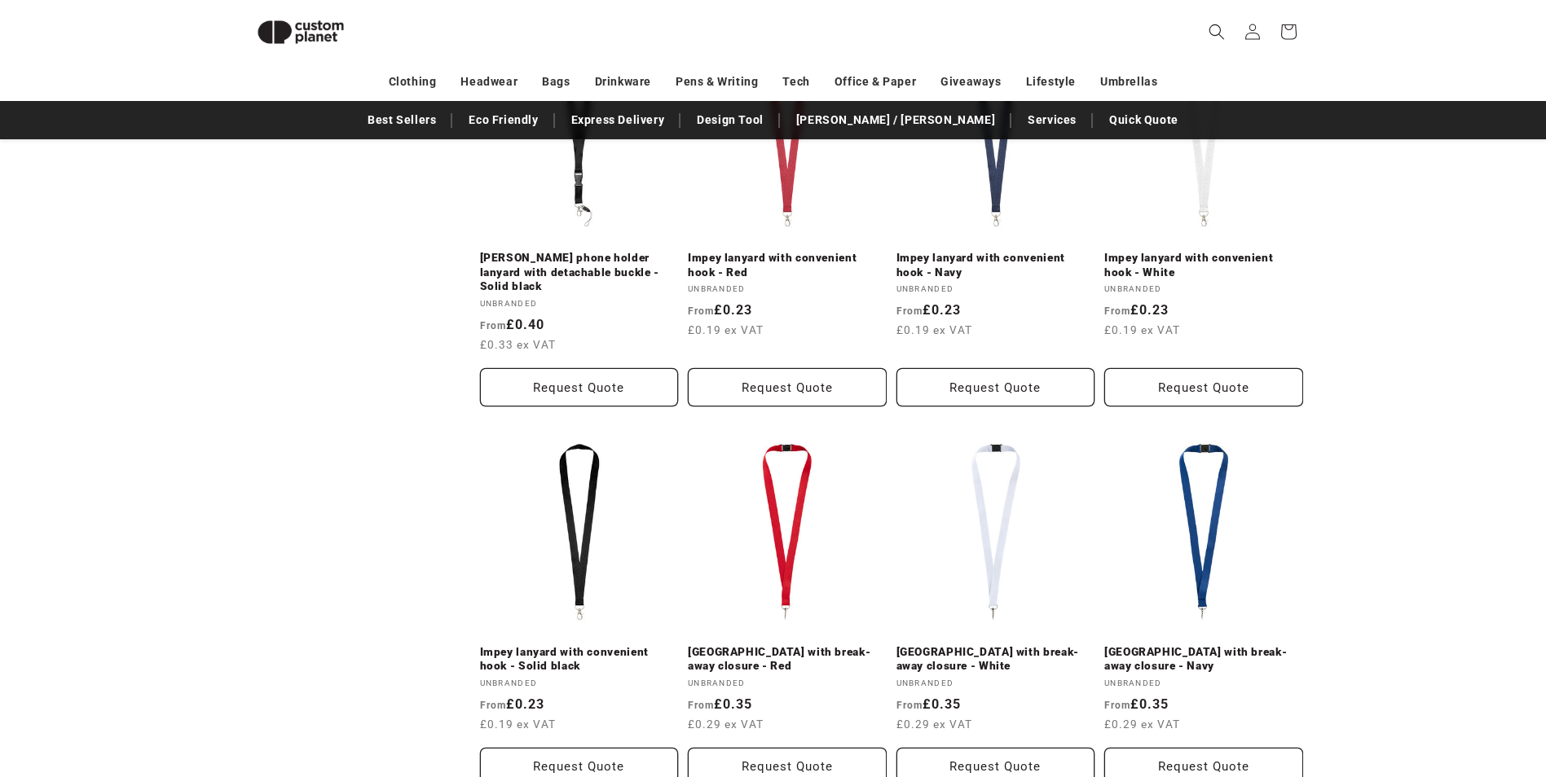
scroll to position [1544, 0]
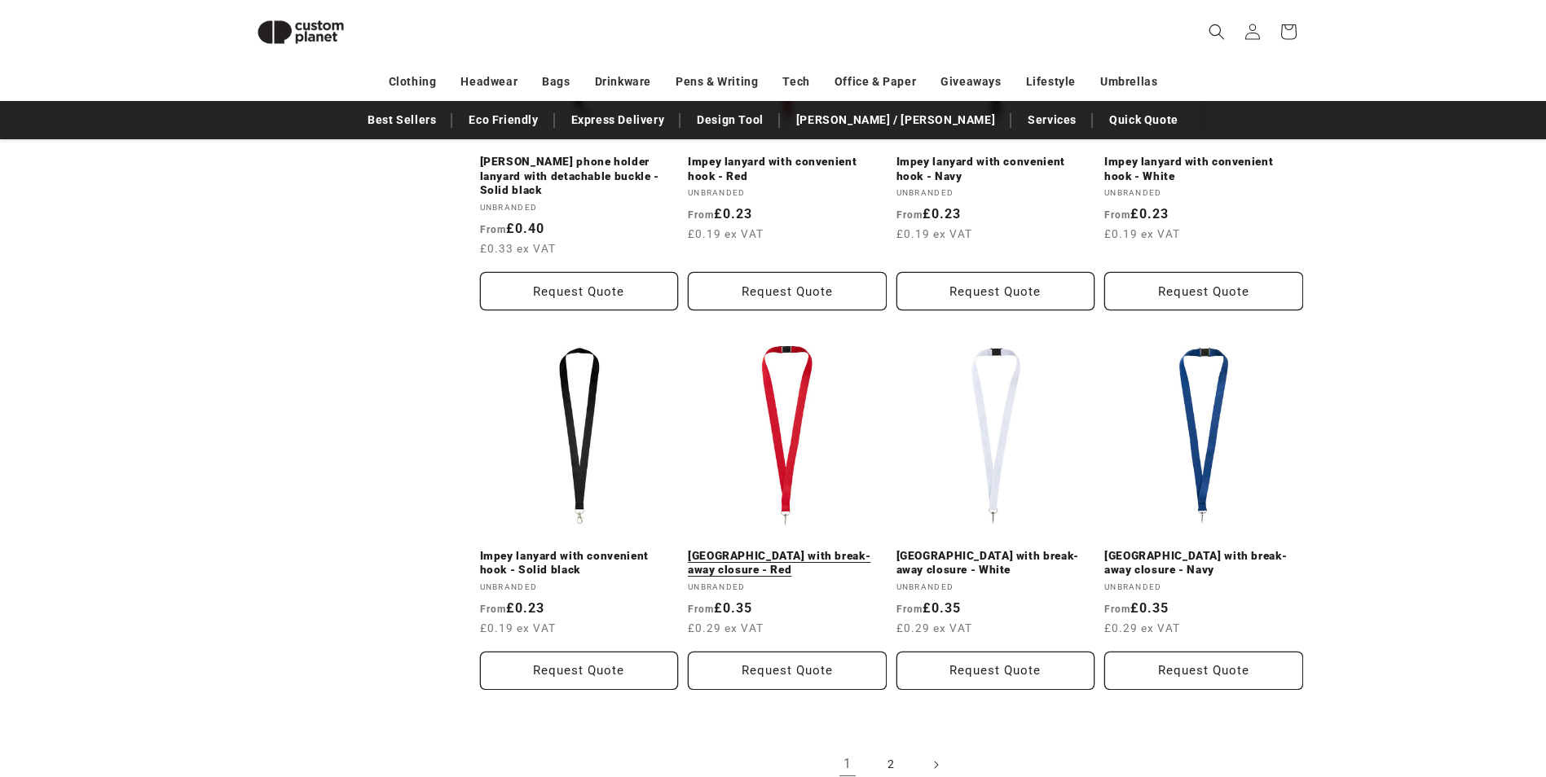
click at [821, 549] on link "[GEOGRAPHIC_DATA] with break-away closure - Red" at bounding box center [787, 563] width 199 height 29
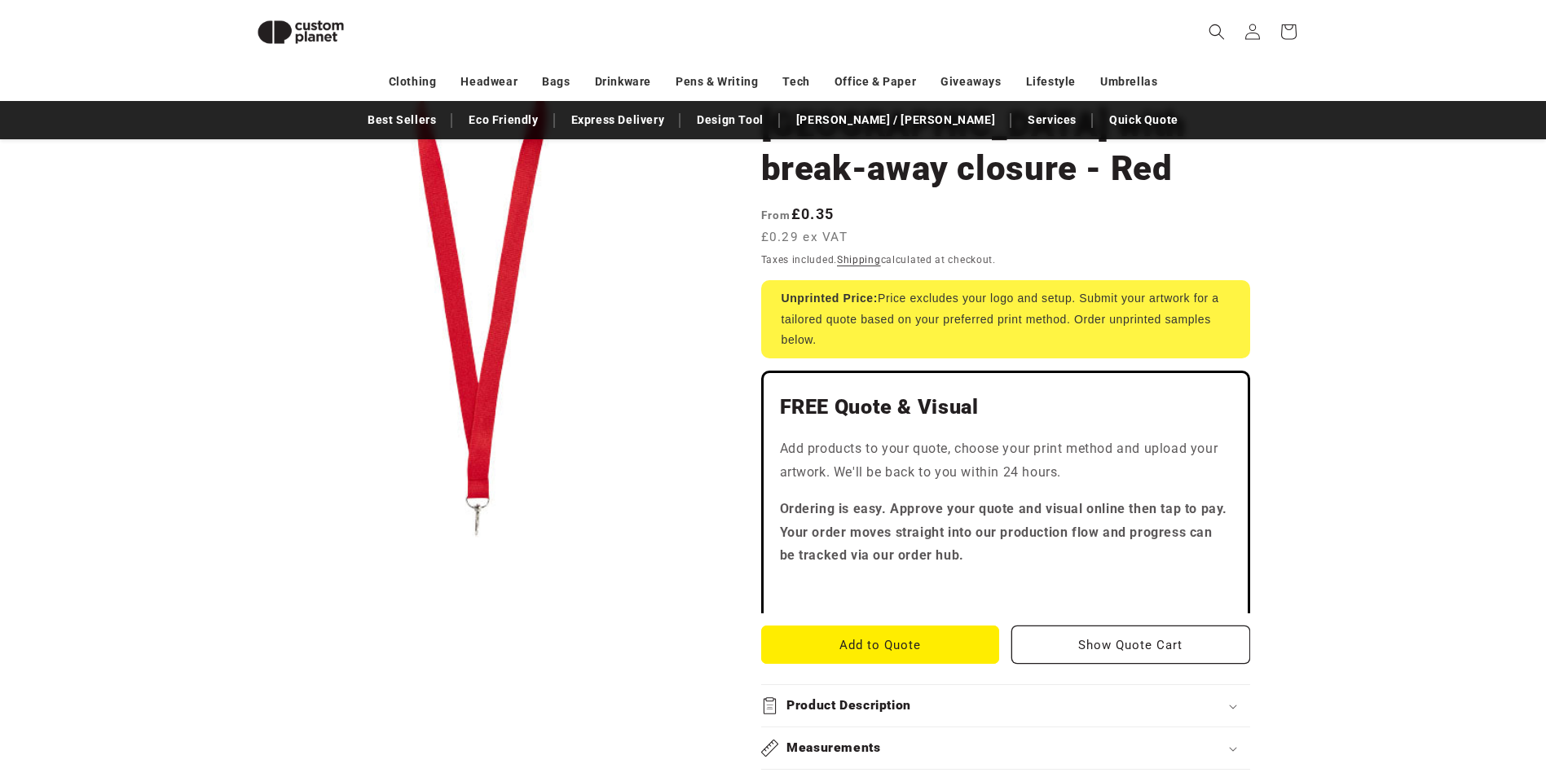
scroll to position [305, 0]
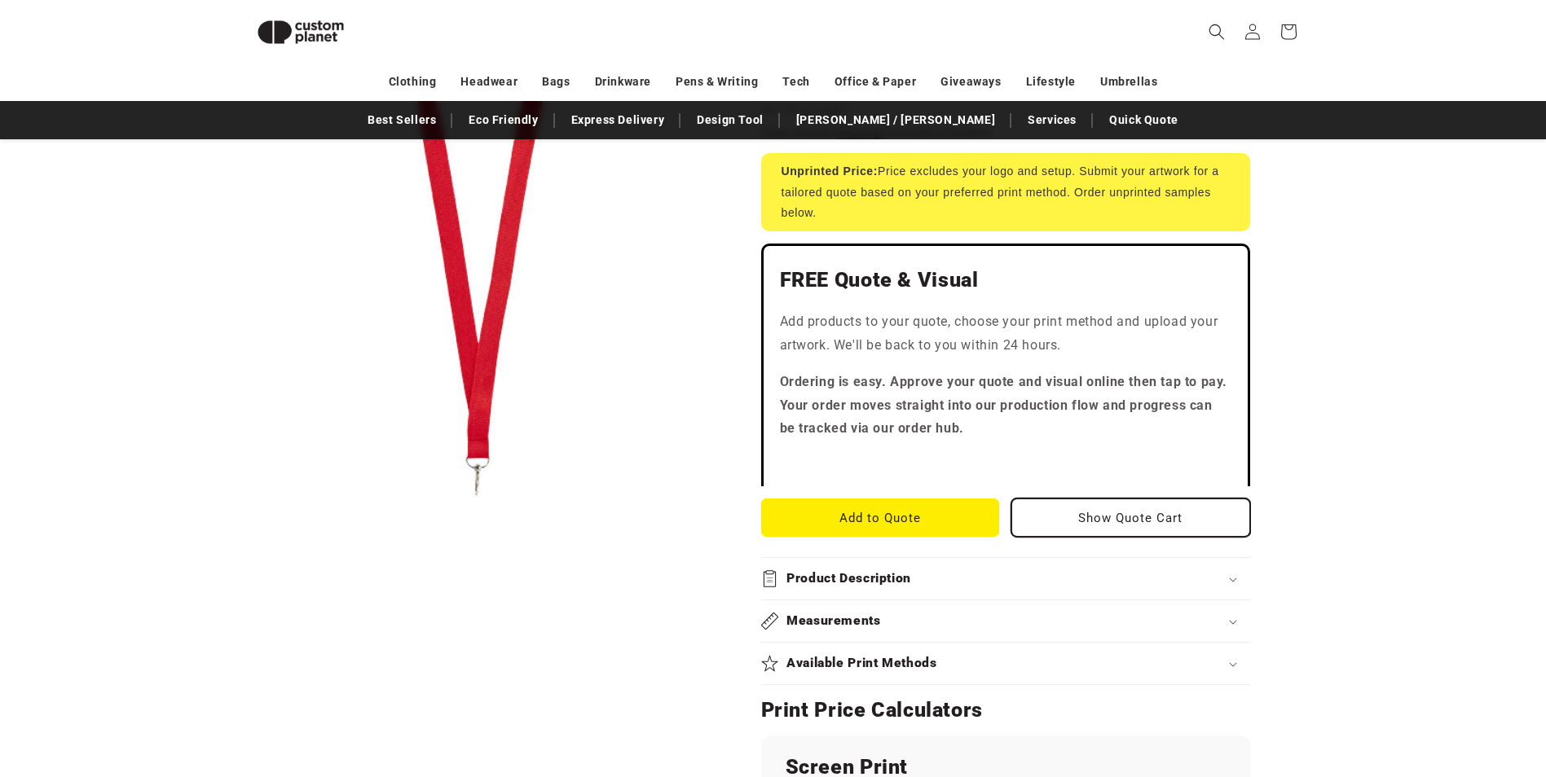
click at [1177, 511] on button "Show Quote Cart" at bounding box center [1130, 518] width 239 height 38
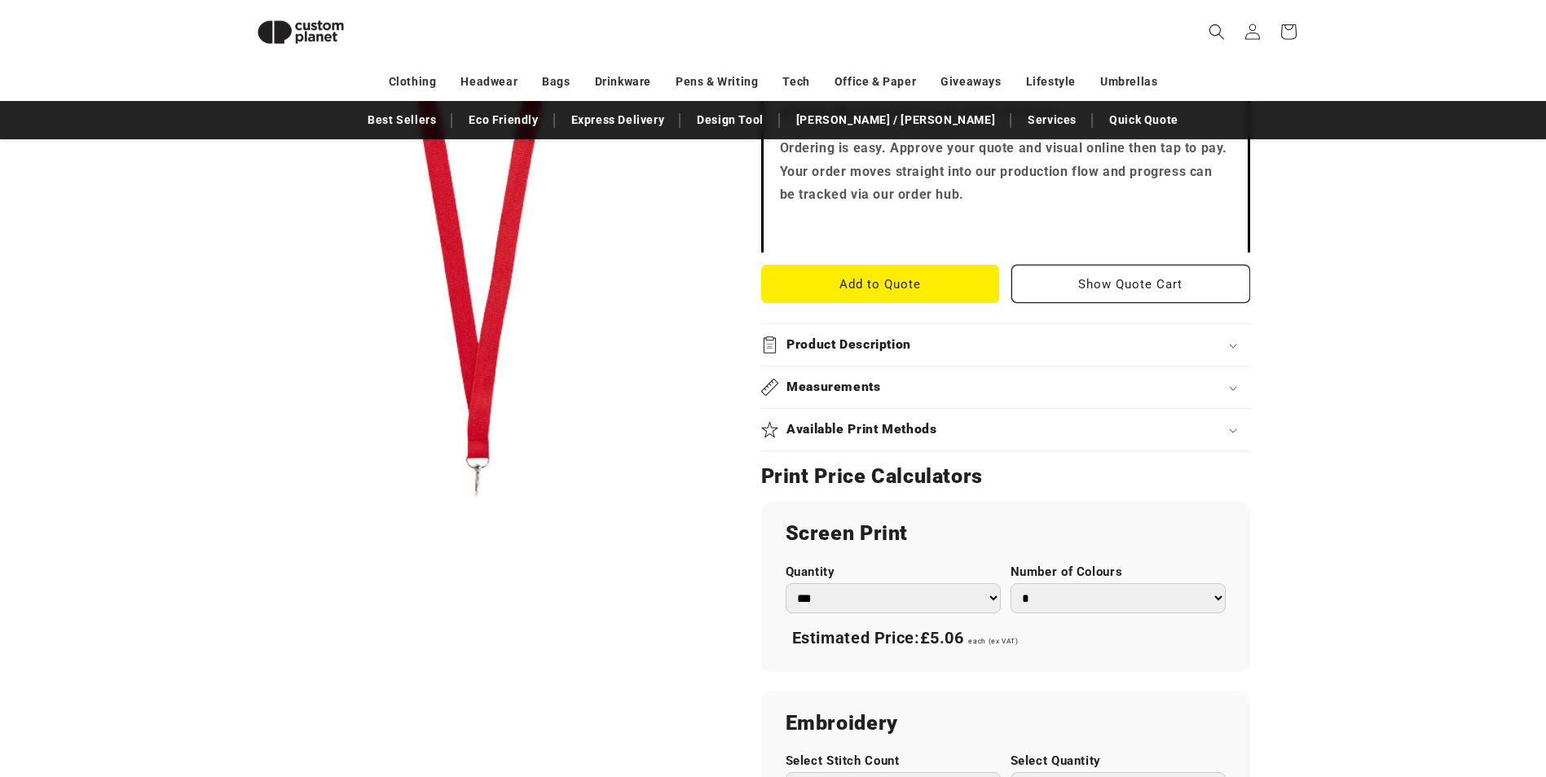
scroll to position [549, 0]
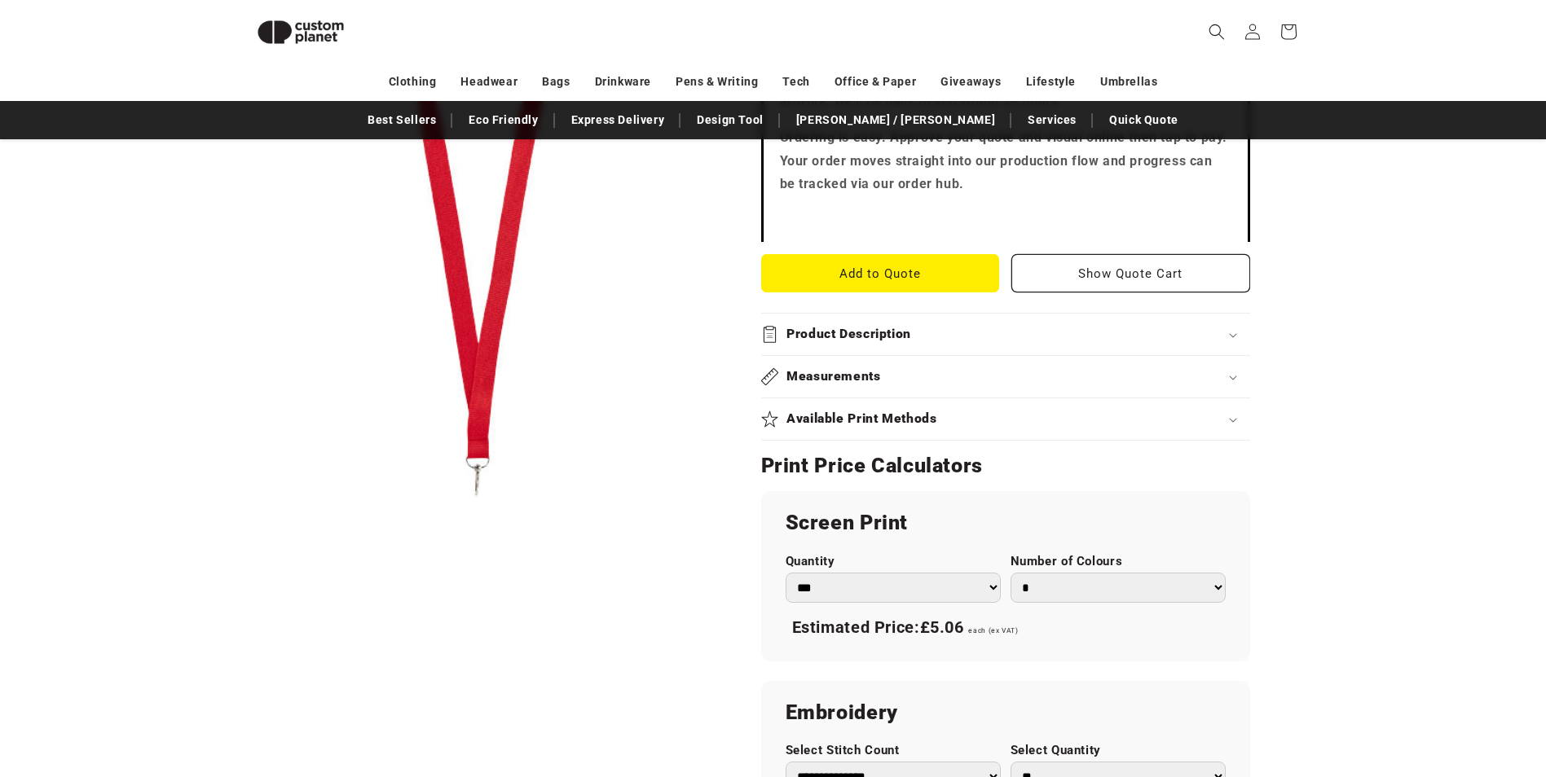
click at [988, 589] on select "*** *** *** **** **** **** ***** *****" at bounding box center [893, 588] width 215 height 30
select select "***"
click at [786, 573] on select "*** *** *** **** **** **** ***** *****" at bounding box center [893, 588] width 215 height 30
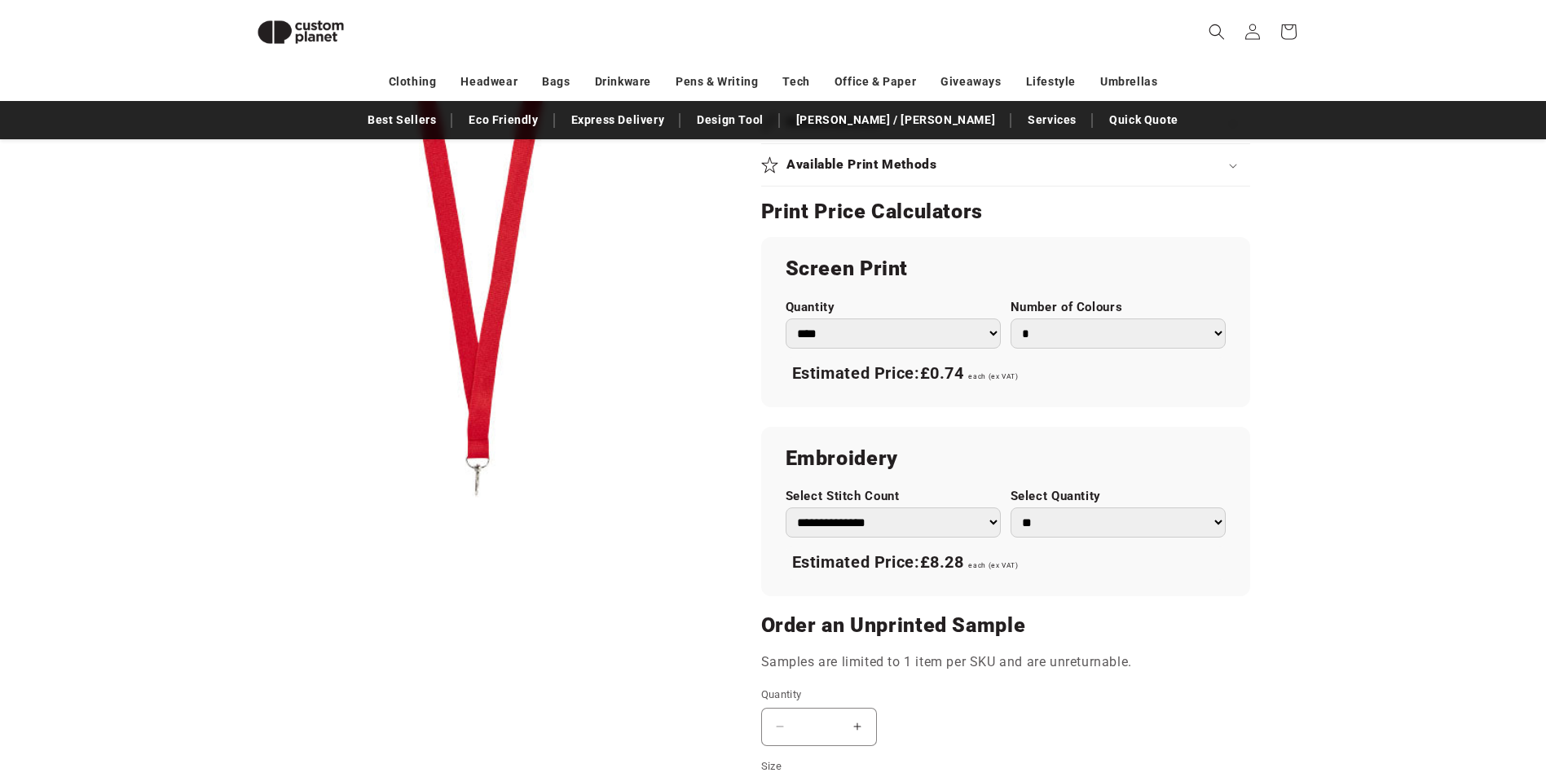
scroll to position [794, 0]
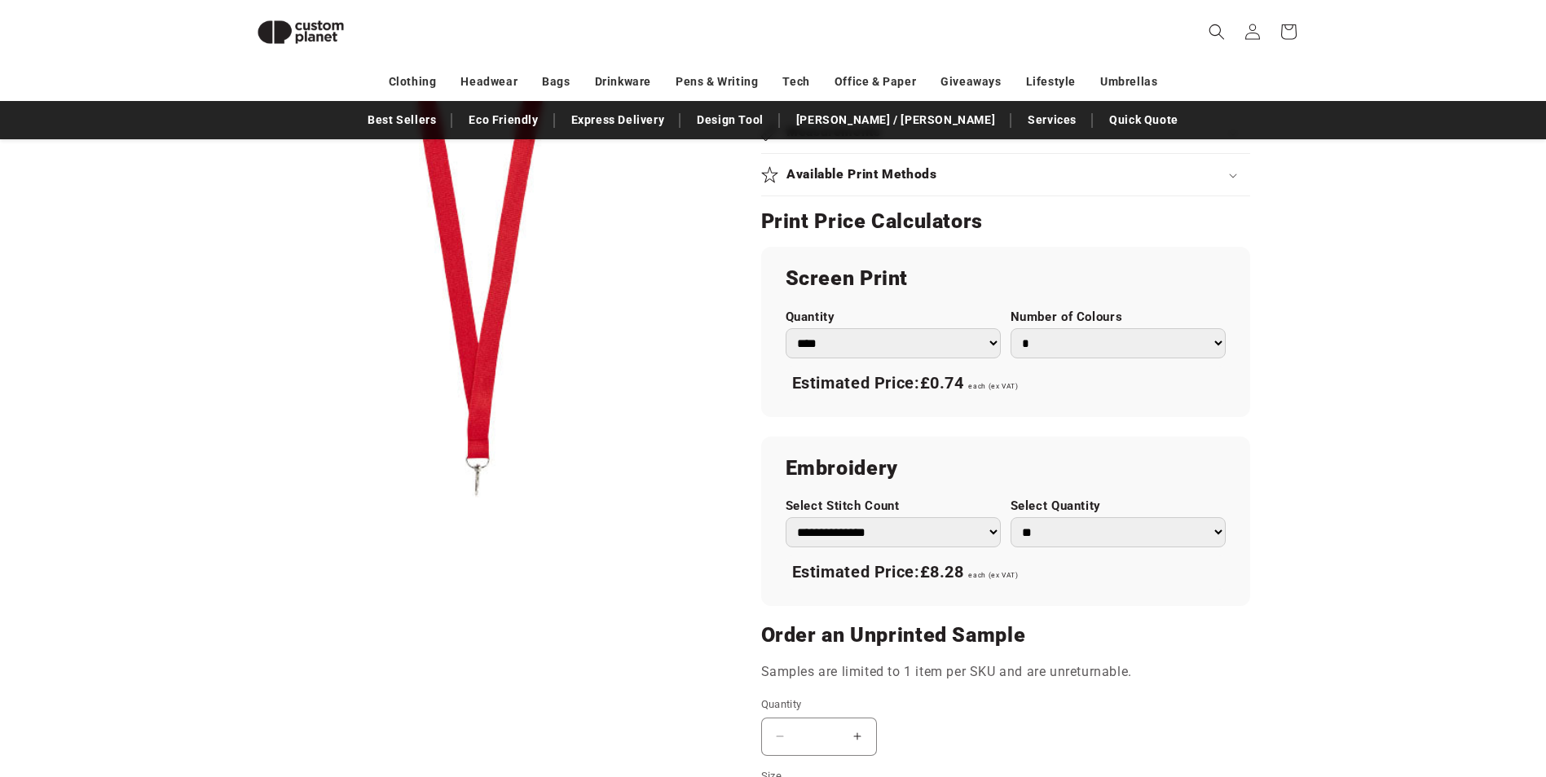
click at [1213, 341] on select "* * * * * * *" at bounding box center [1118, 343] width 215 height 30
select select "*"
click at [1011, 328] on select "* * * * * * *" at bounding box center [1118, 343] width 215 height 30
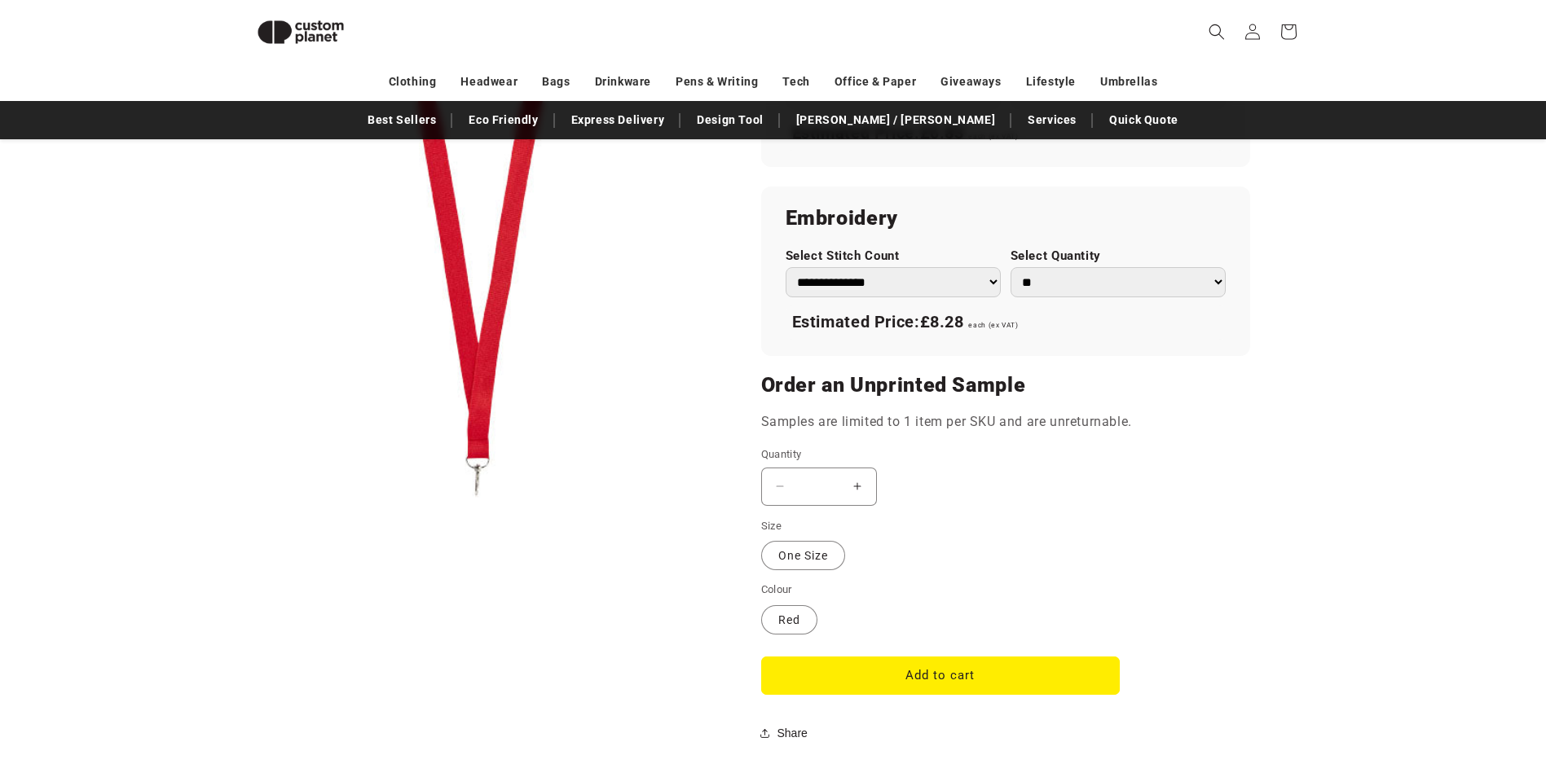
scroll to position [1038, 0]
